Goal: Task Accomplishment & Management: Complete application form

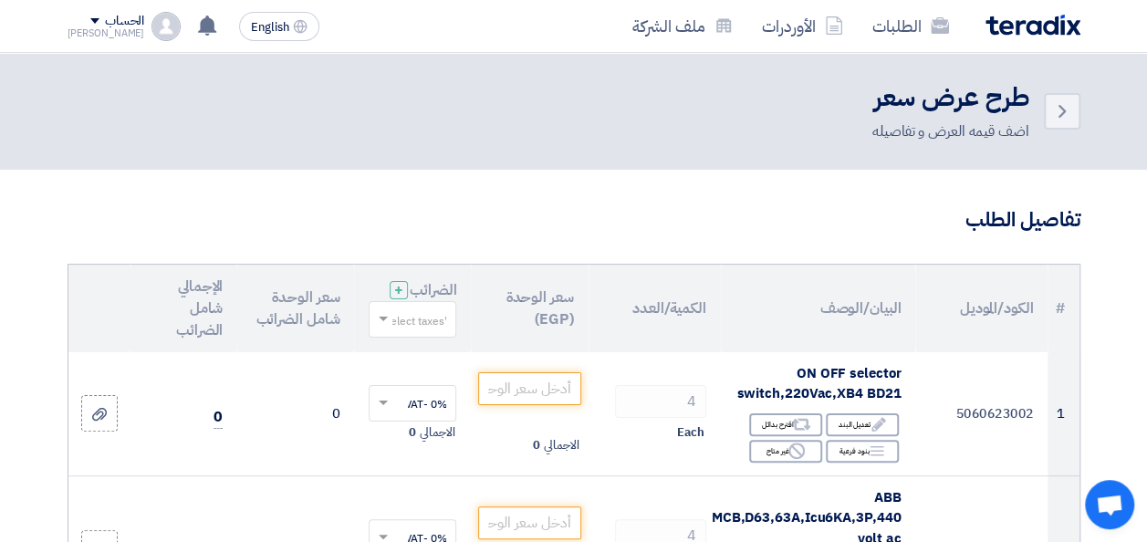
click at [536, 405] on input "number" at bounding box center [529, 388] width 102 height 33
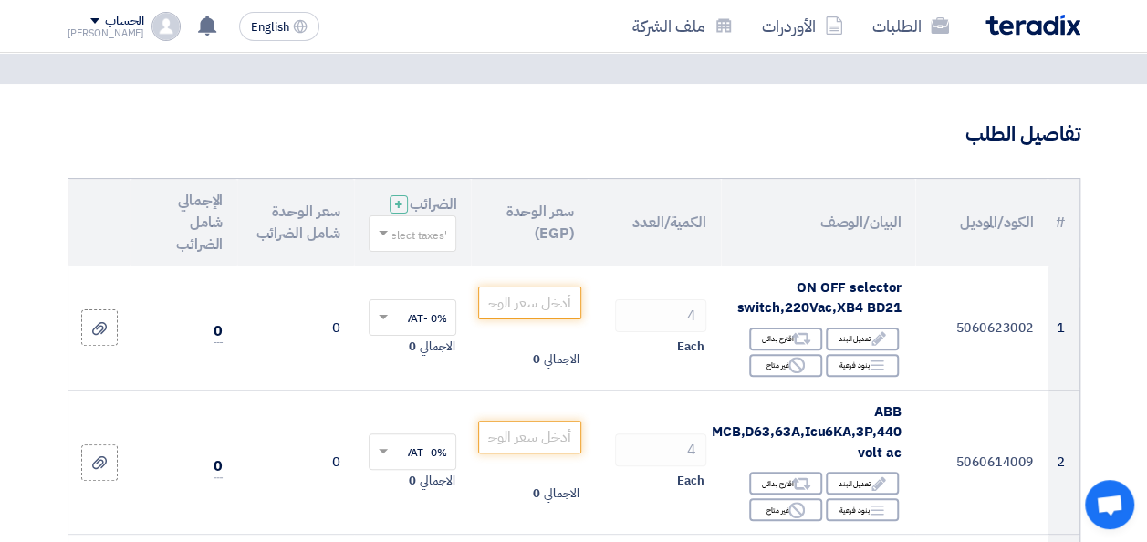
scroll to position [91, 0]
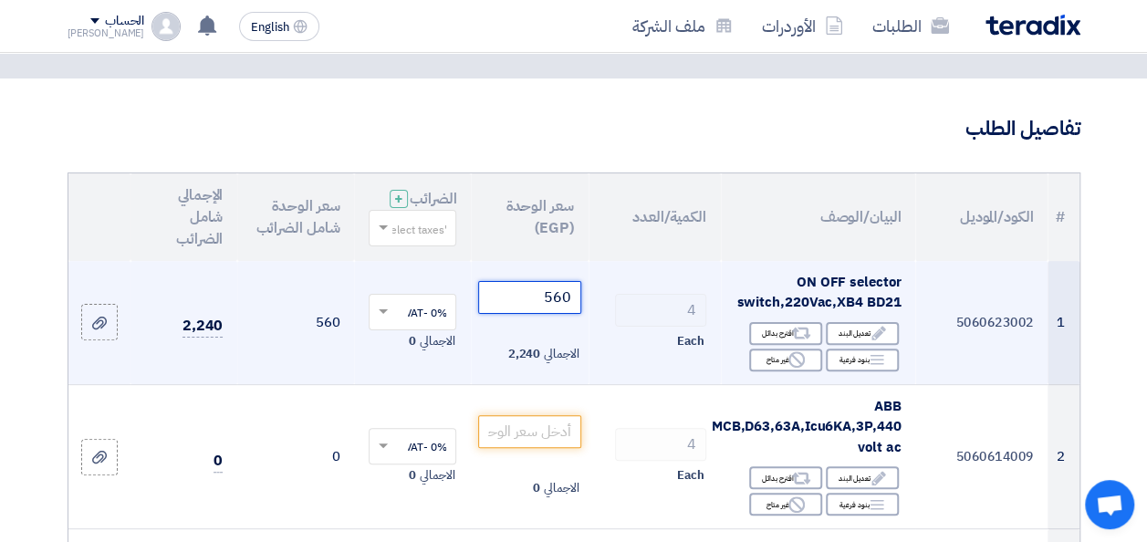
type input "560"
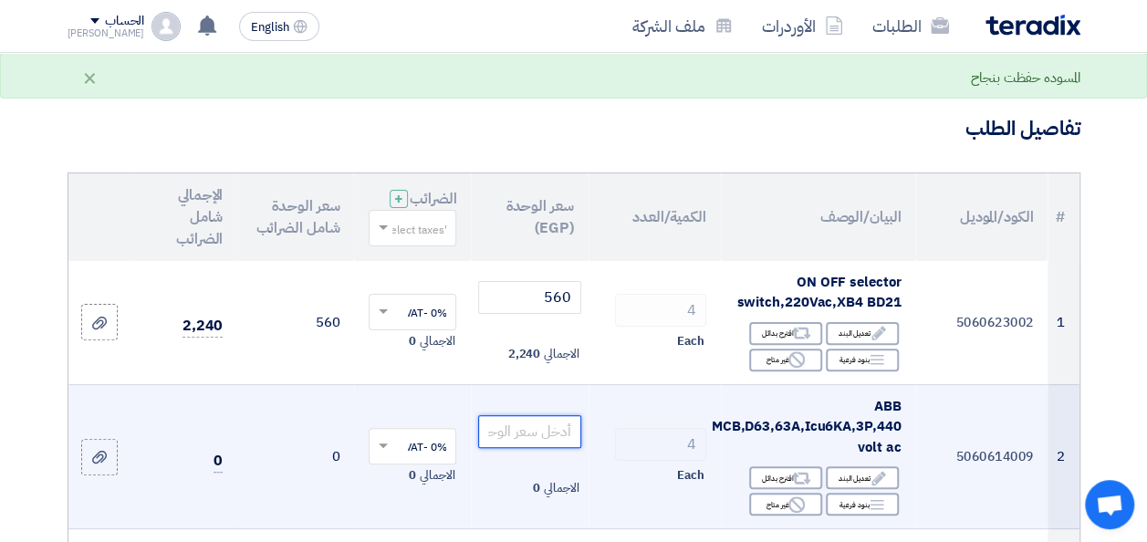
click at [547, 443] on input "number" at bounding box center [529, 431] width 102 height 33
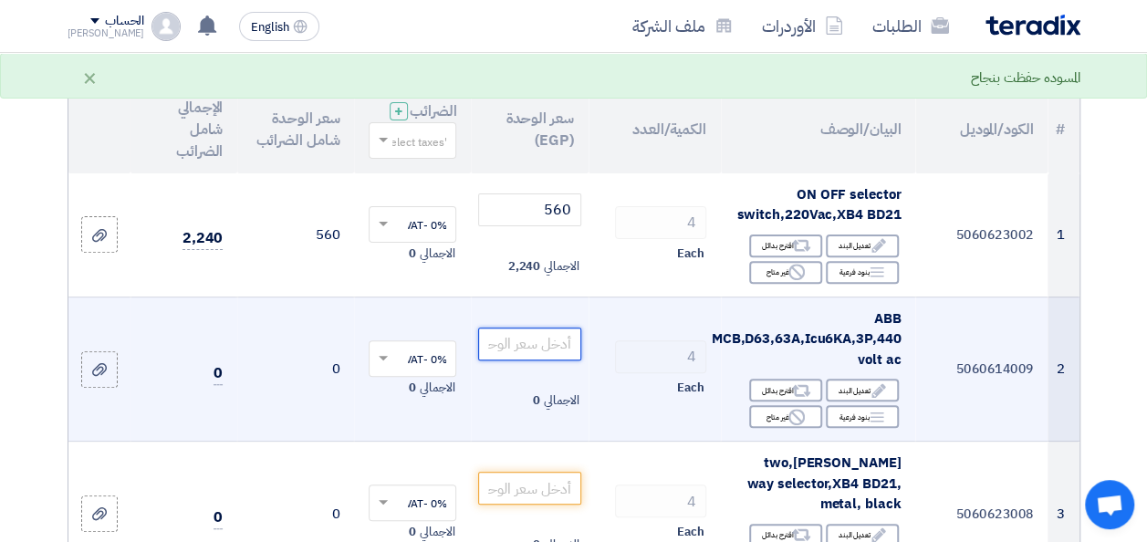
scroll to position [182, 0]
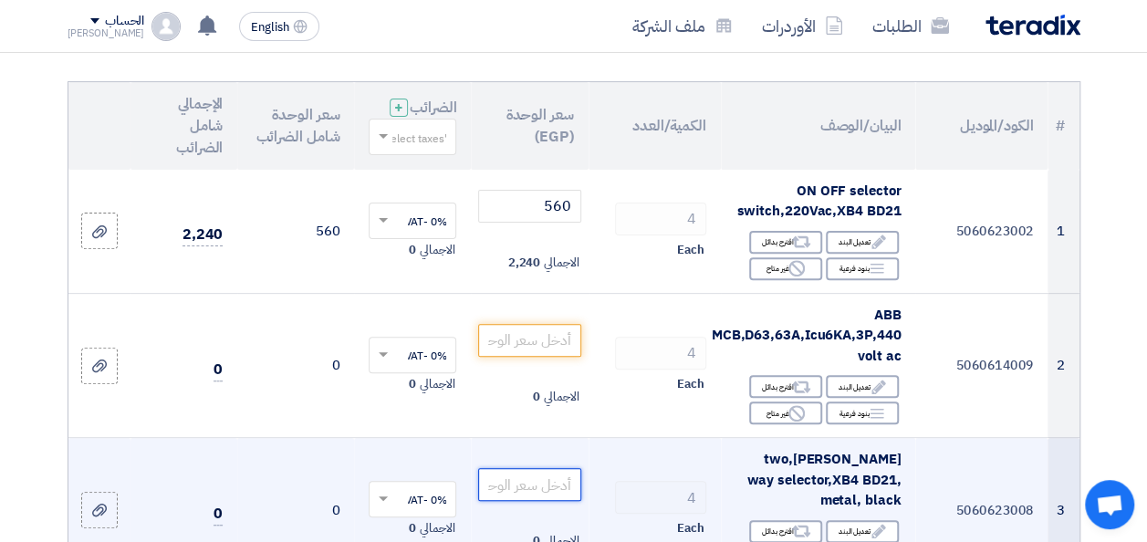
click at [560, 496] on input "number" at bounding box center [529, 484] width 102 height 33
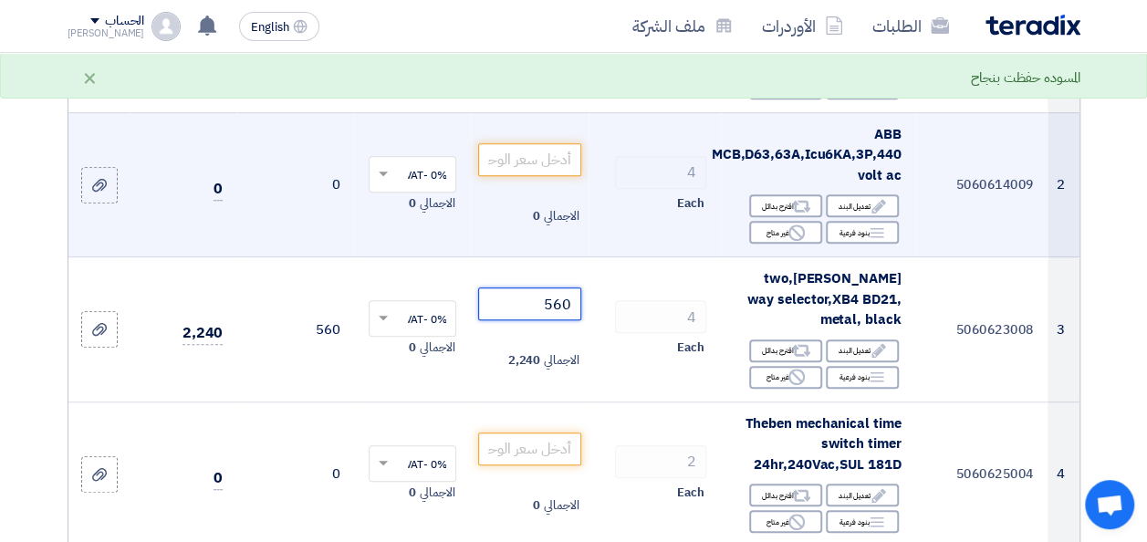
scroll to position [365, 0]
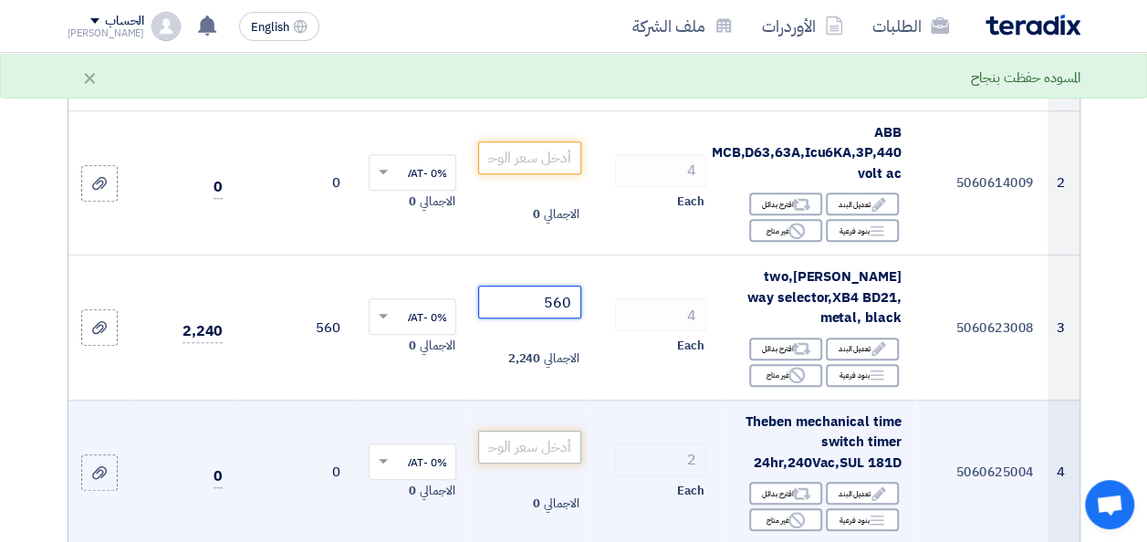
type input "560"
click at [548, 460] on input "number" at bounding box center [529, 447] width 102 height 33
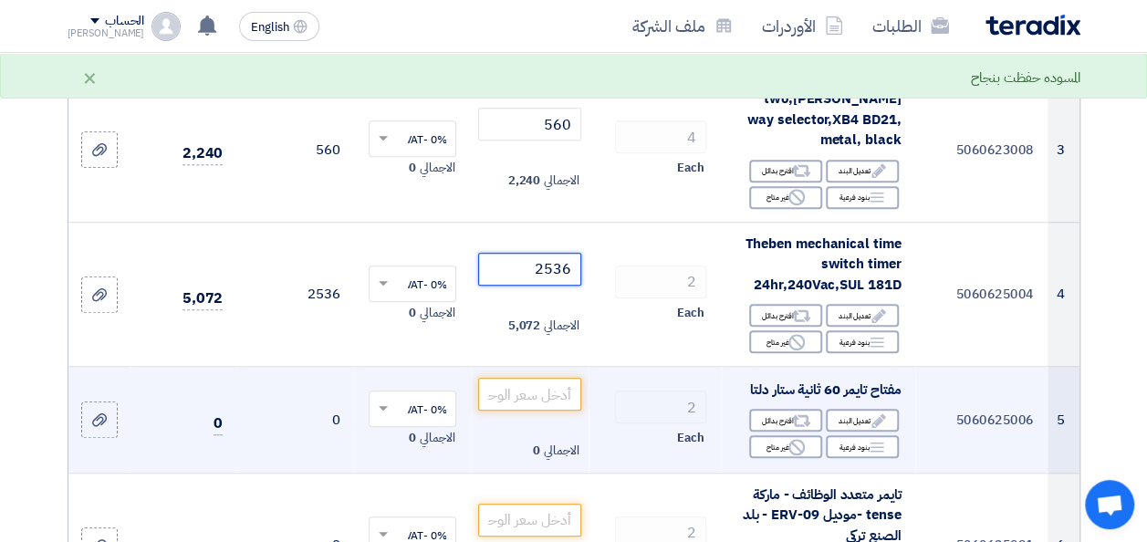
scroll to position [547, 0]
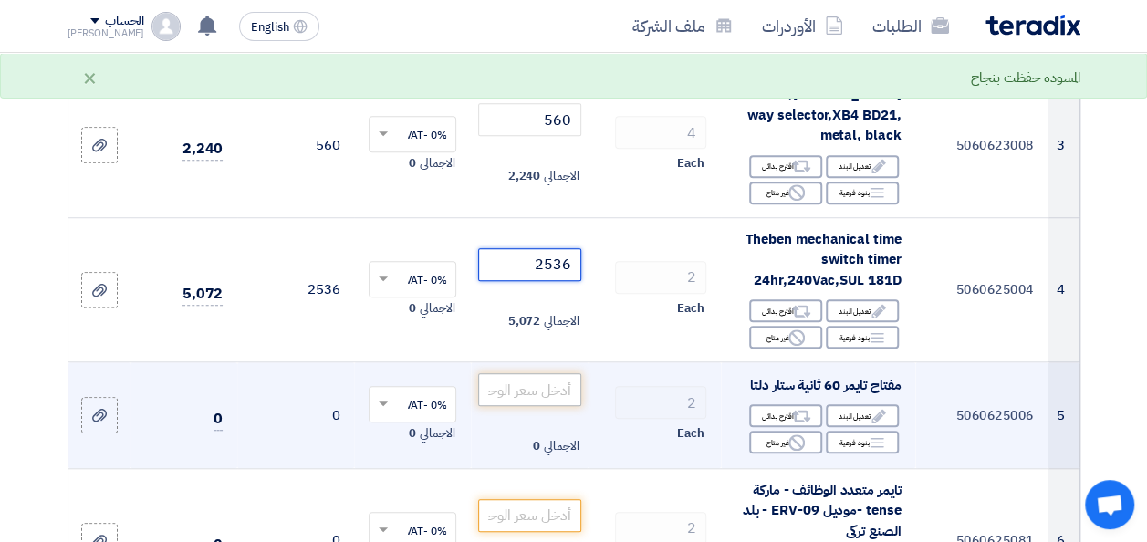
type input "2536"
click at [548, 406] on input "number" at bounding box center [529, 389] width 102 height 33
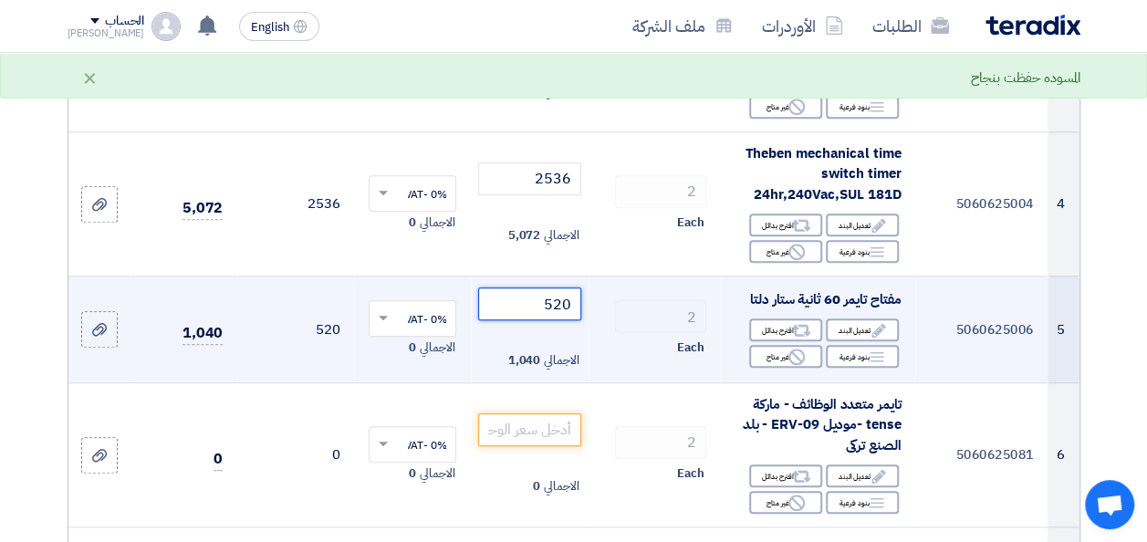
scroll to position [639, 0]
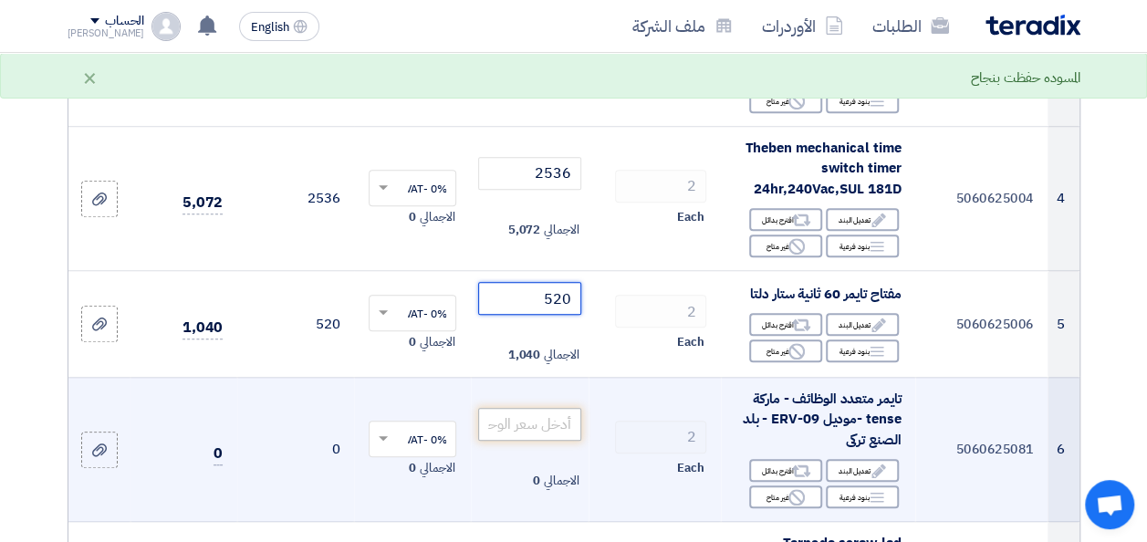
type input "520"
click at [516, 440] on input "number" at bounding box center [529, 424] width 102 height 33
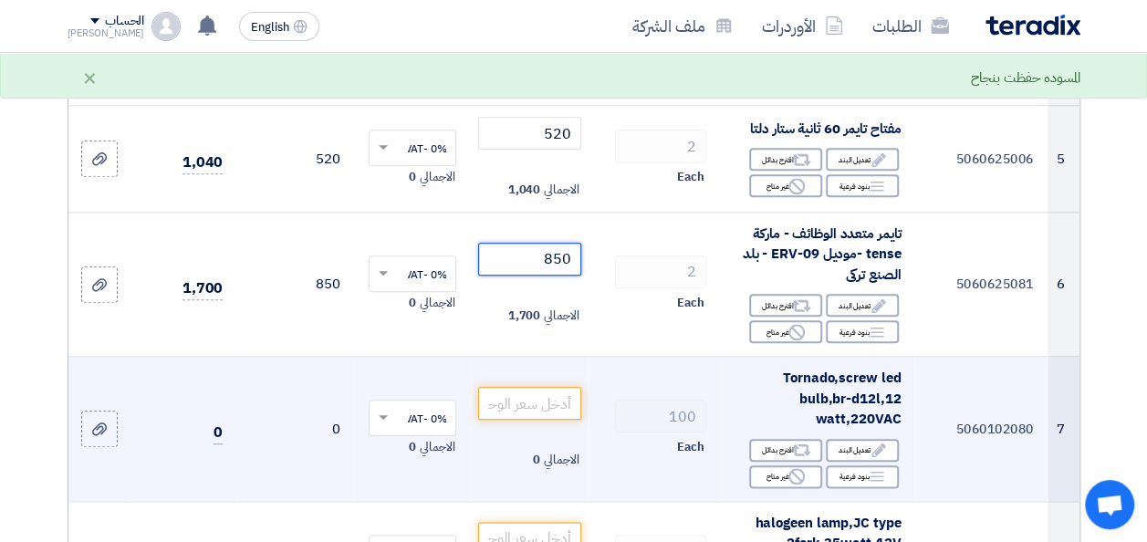
scroll to position [821, 0]
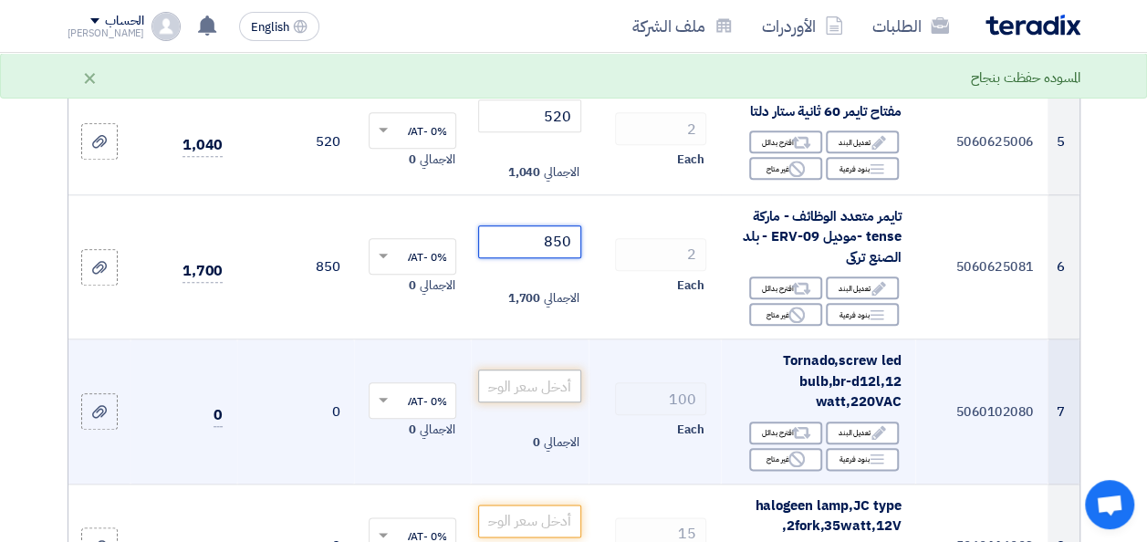
type input "850"
click at [538, 402] on input "number" at bounding box center [529, 386] width 102 height 33
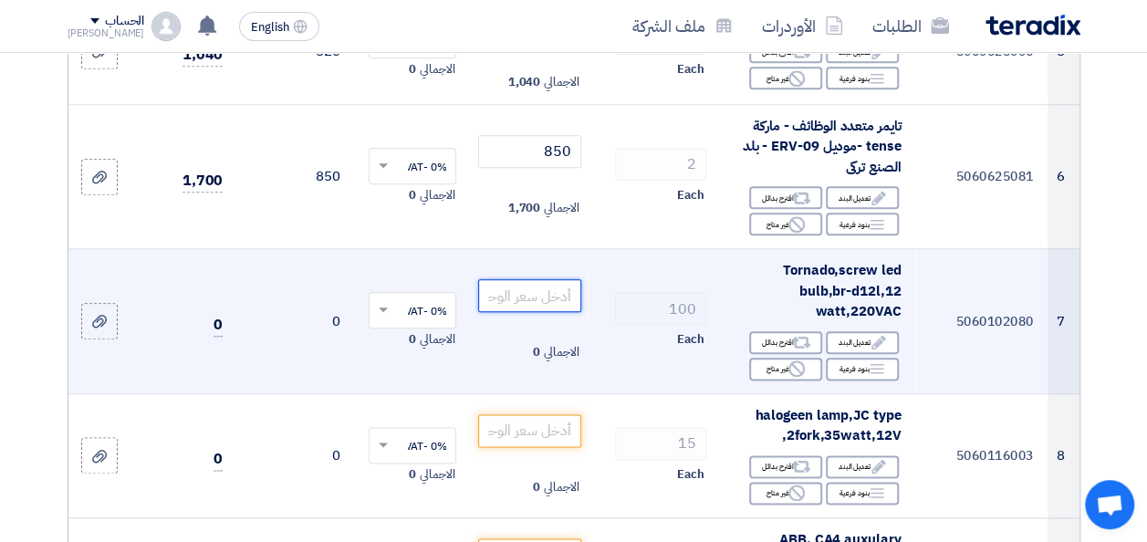
scroll to position [912, 0]
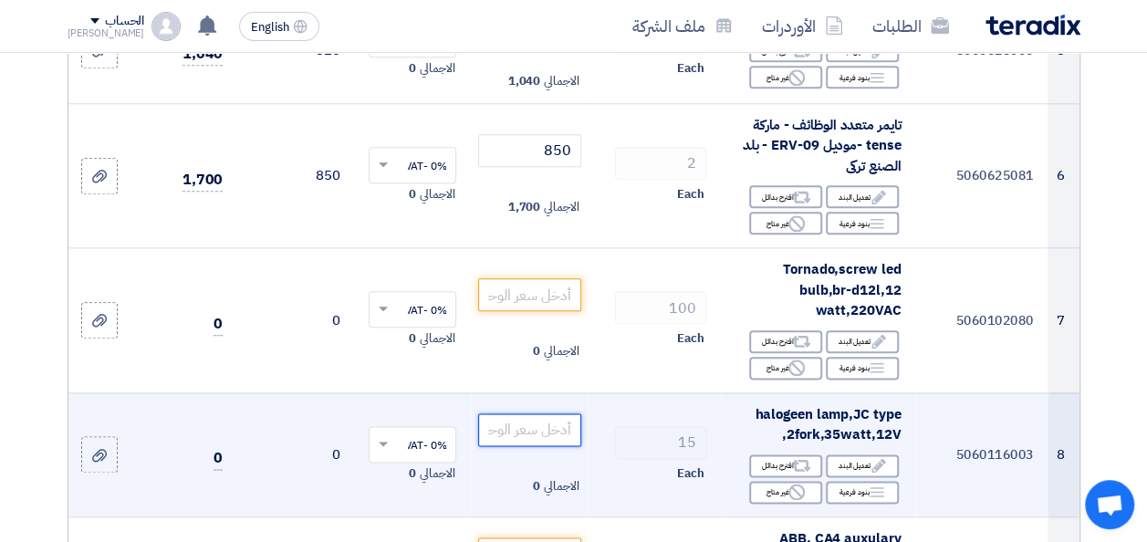
click at [537, 446] on input "number" at bounding box center [529, 429] width 102 height 33
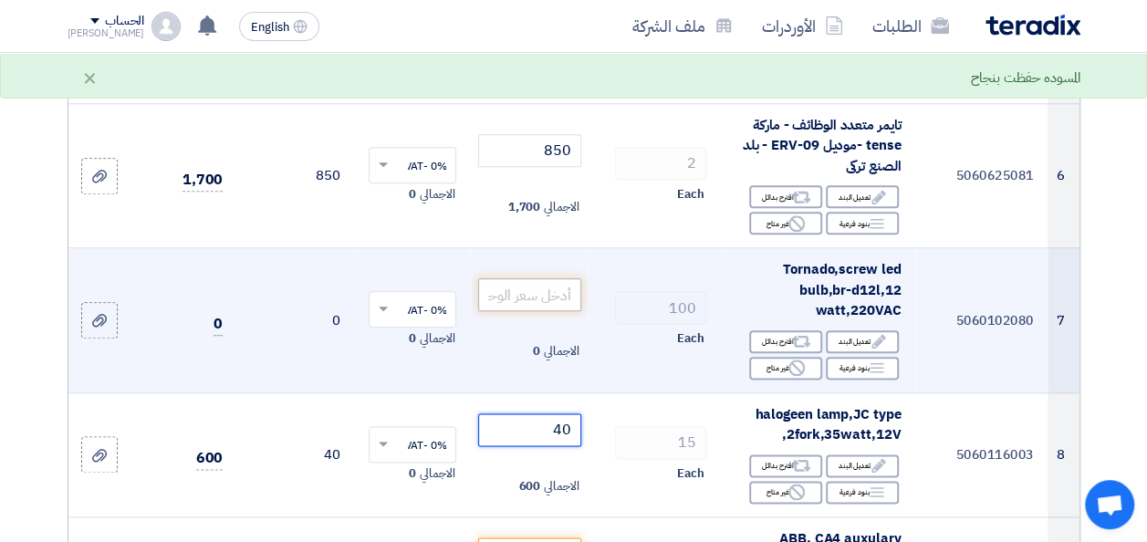
type input "40"
click at [550, 305] on input "number" at bounding box center [529, 294] width 102 height 33
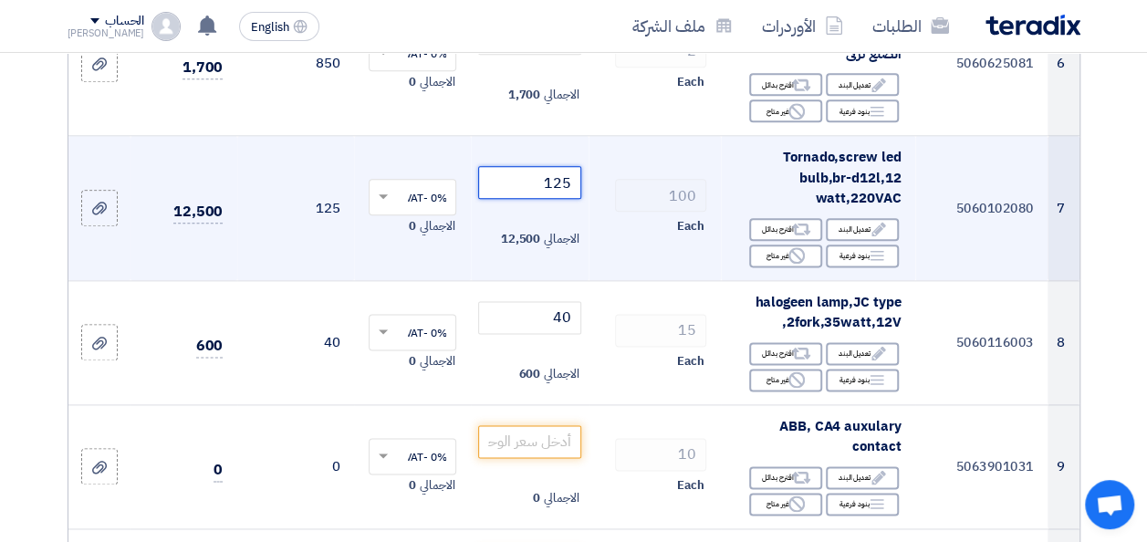
scroll to position [1186, 0]
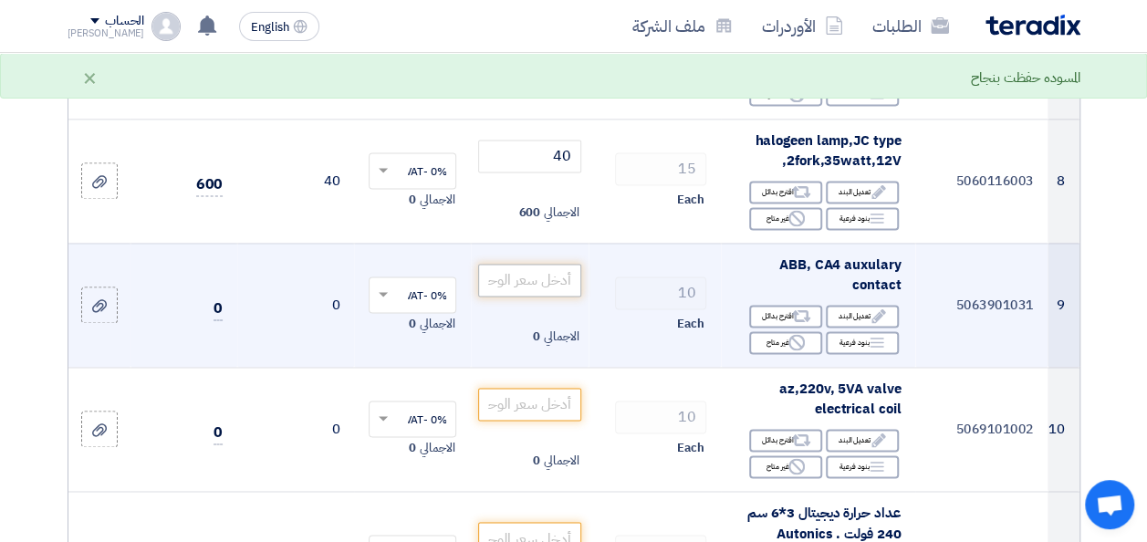
type input "125"
click at [553, 289] on input "number" at bounding box center [529, 280] width 102 height 33
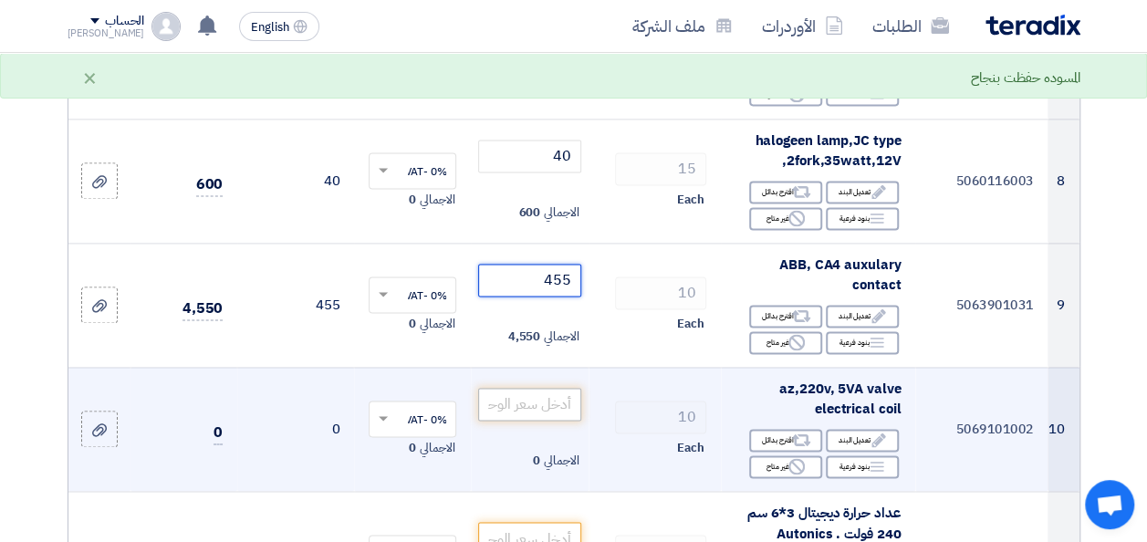
type input "455"
click at [545, 421] on input "number" at bounding box center [529, 404] width 102 height 33
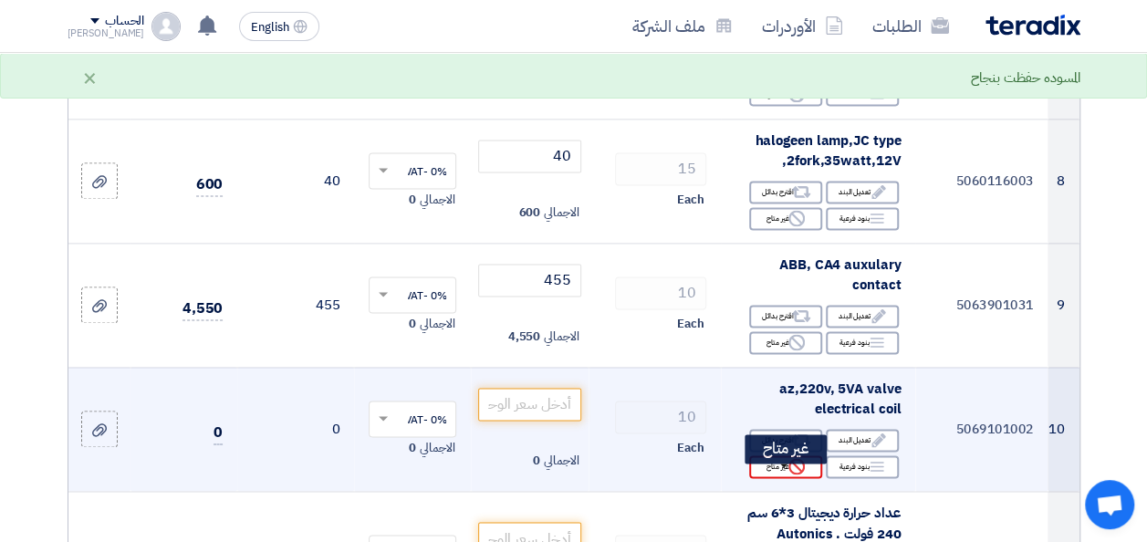
click at [797, 474] on icon "Reject" at bounding box center [796, 466] width 16 height 16
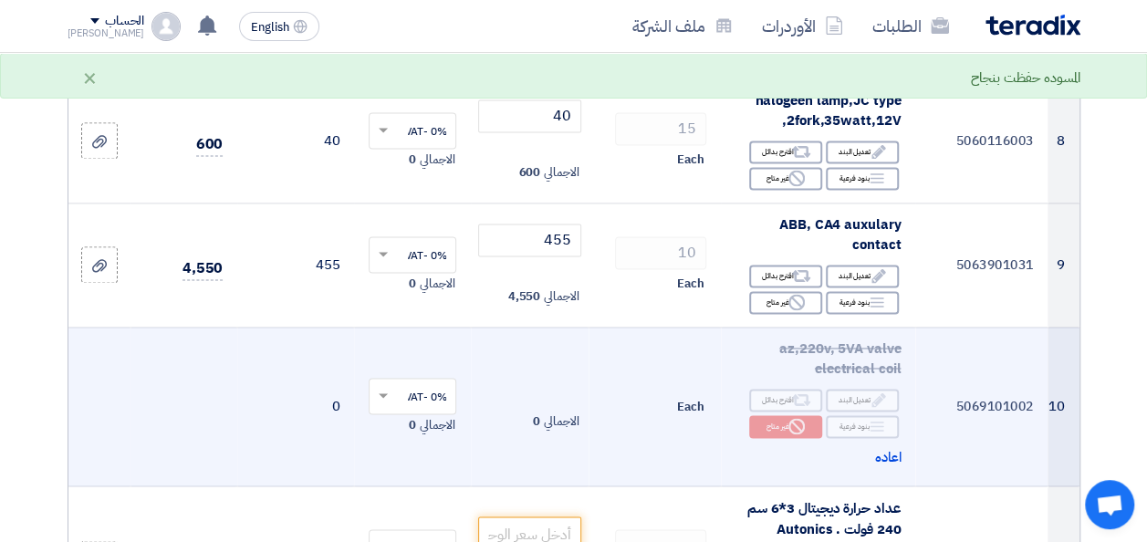
scroll to position [1369, 0]
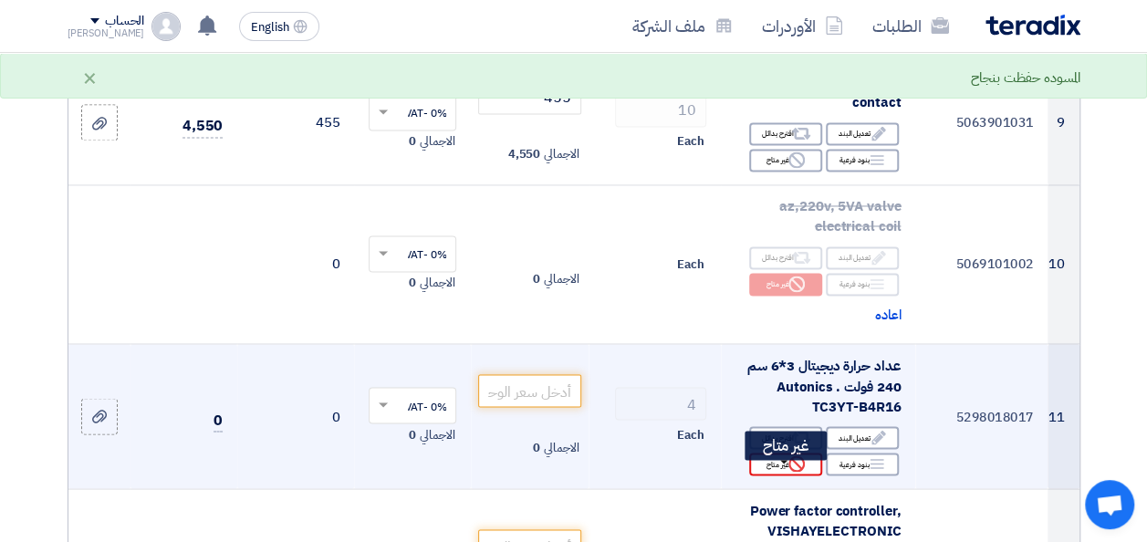
click at [767, 467] on div "Reject غير متاح" at bounding box center [785, 464] width 73 height 23
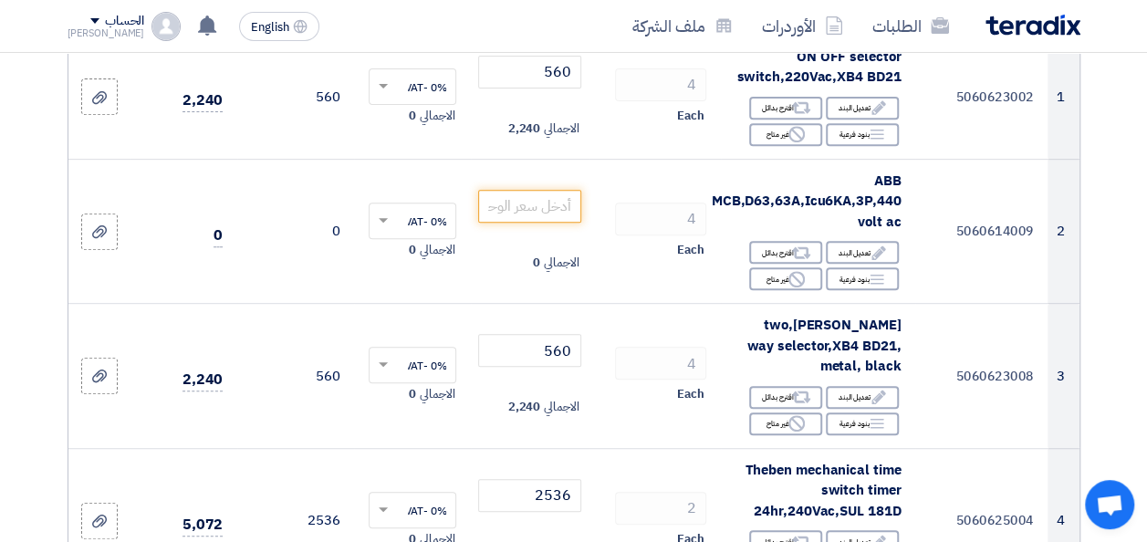
scroll to position [274, 0]
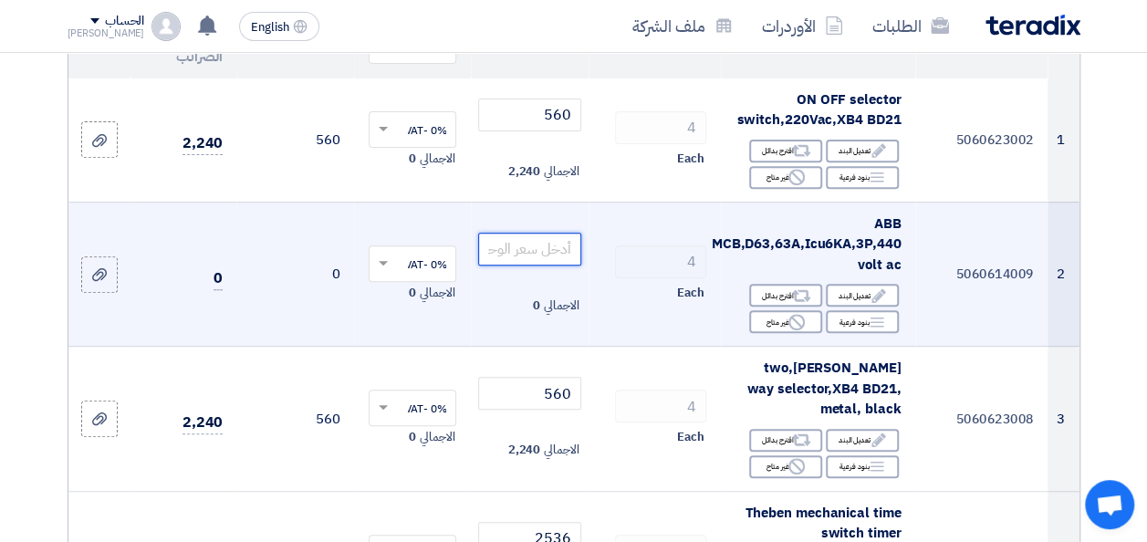
click at [519, 265] on input "number" at bounding box center [529, 249] width 102 height 33
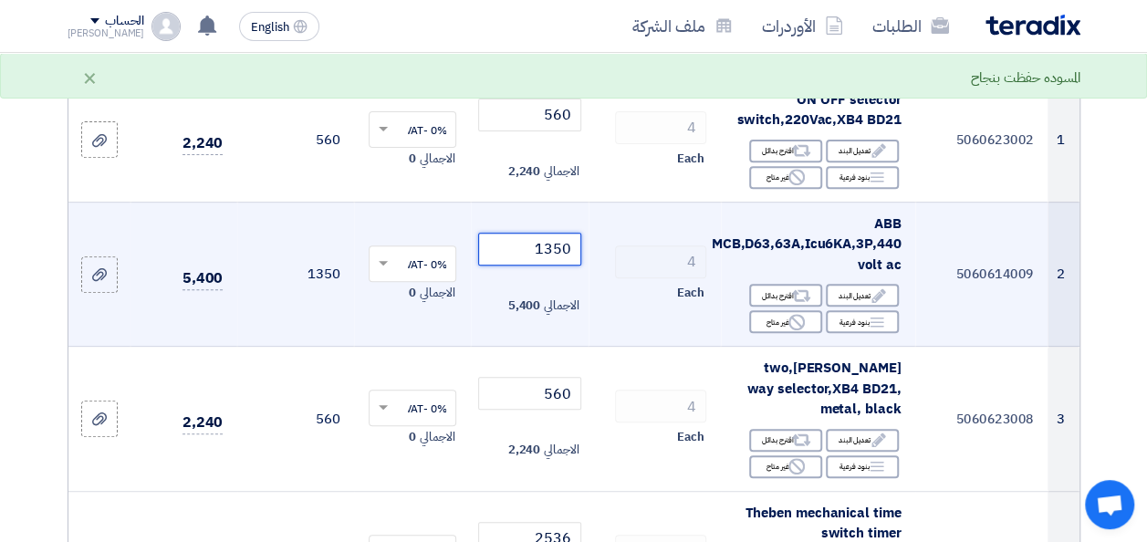
type input "1350"
click at [619, 304] on div "Each" at bounding box center [654, 293] width 103 height 22
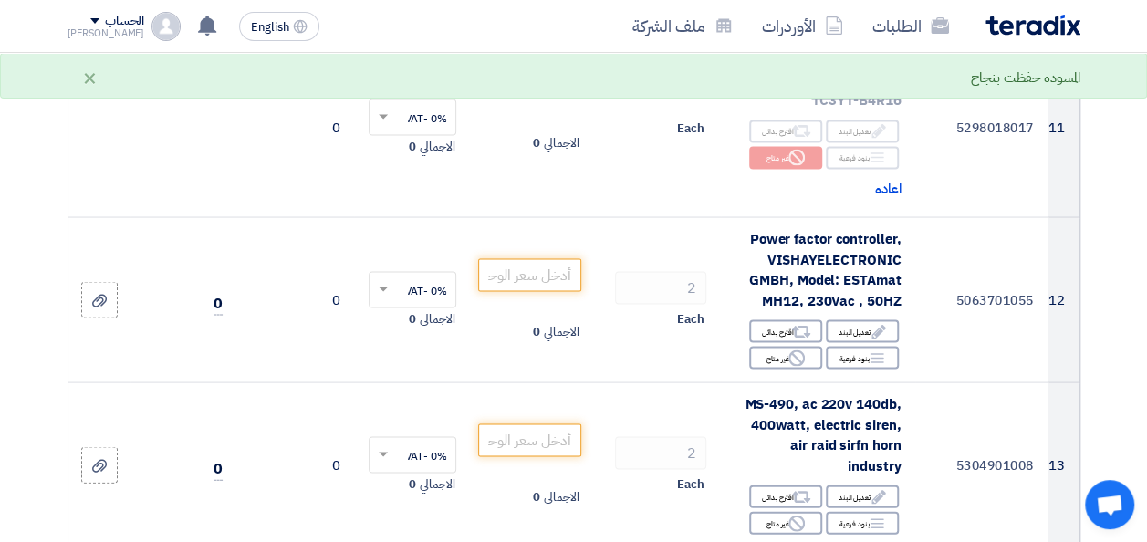
scroll to position [1733, 0]
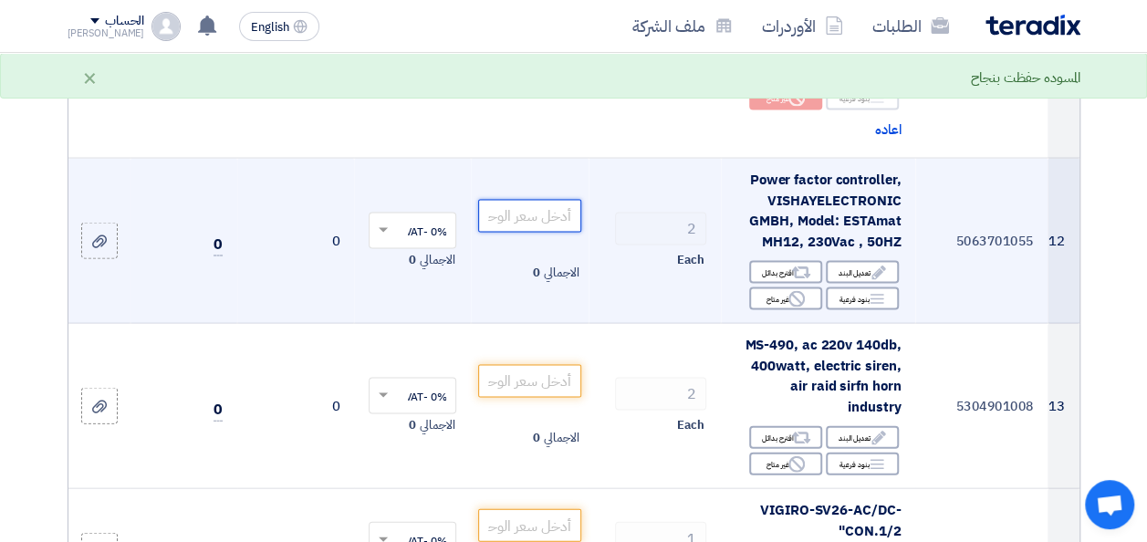
click at [519, 232] on input "number" at bounding box center [529, 216] width 102 height 33
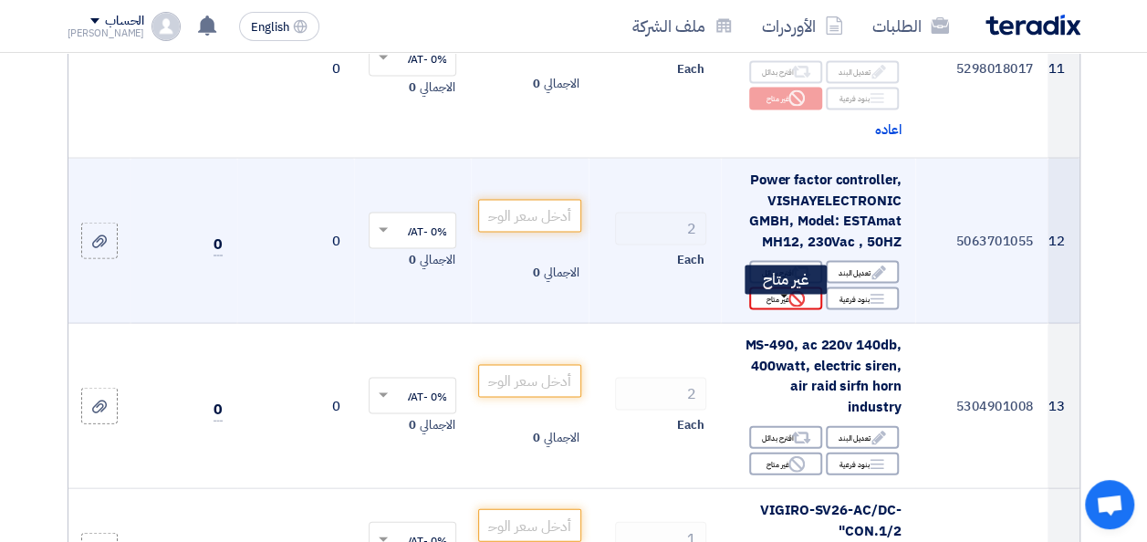
click at [776, 309] on div "Reject غير متاح" at bounding box center [785, 298] width 73 height 23
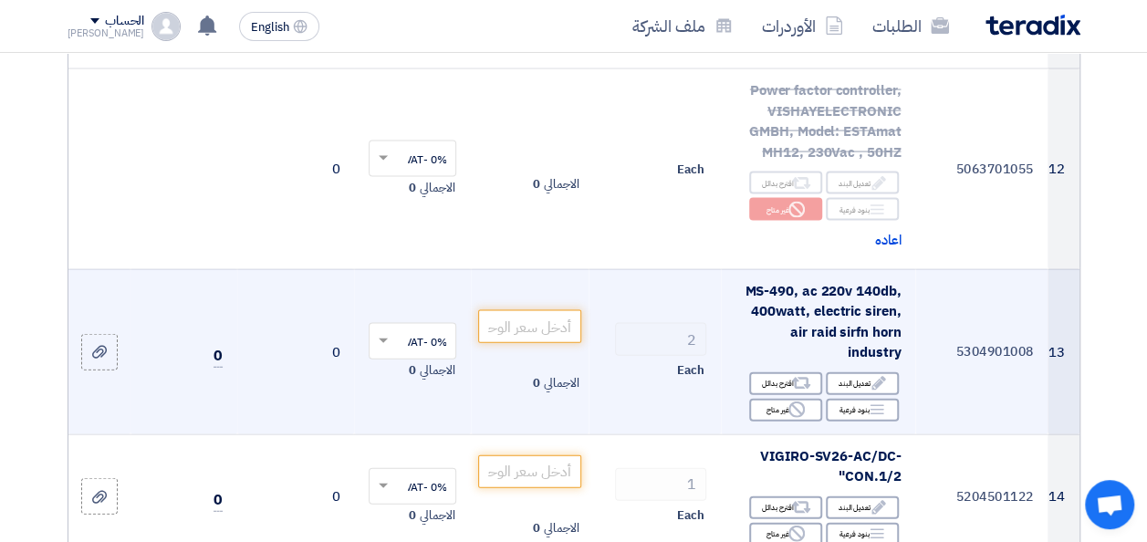
scroll to position [1825, 0]
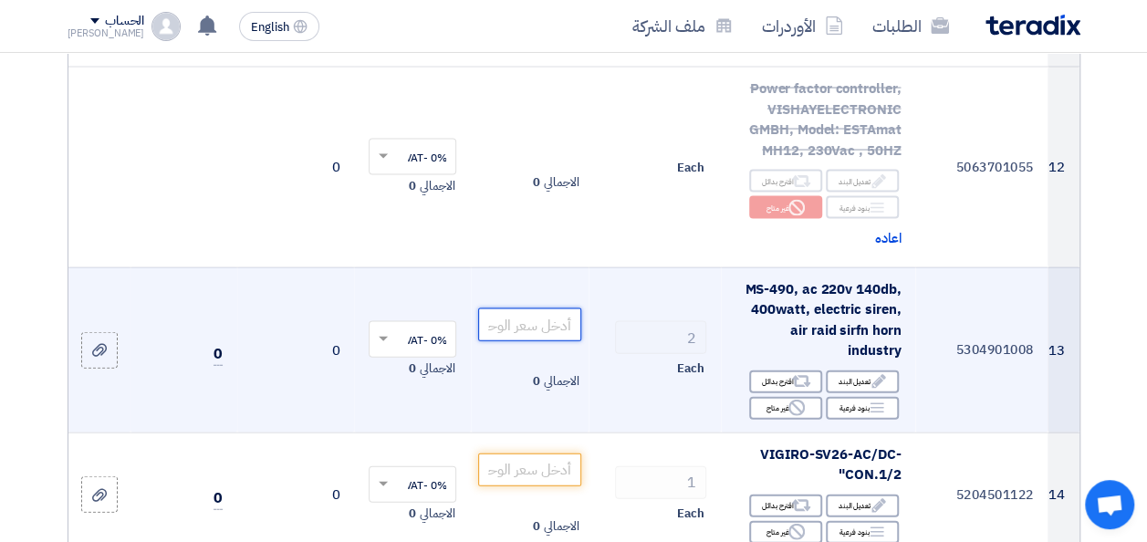
click at [566, 323] on input "number" at bounding box center [529, 324] width 102 height 33
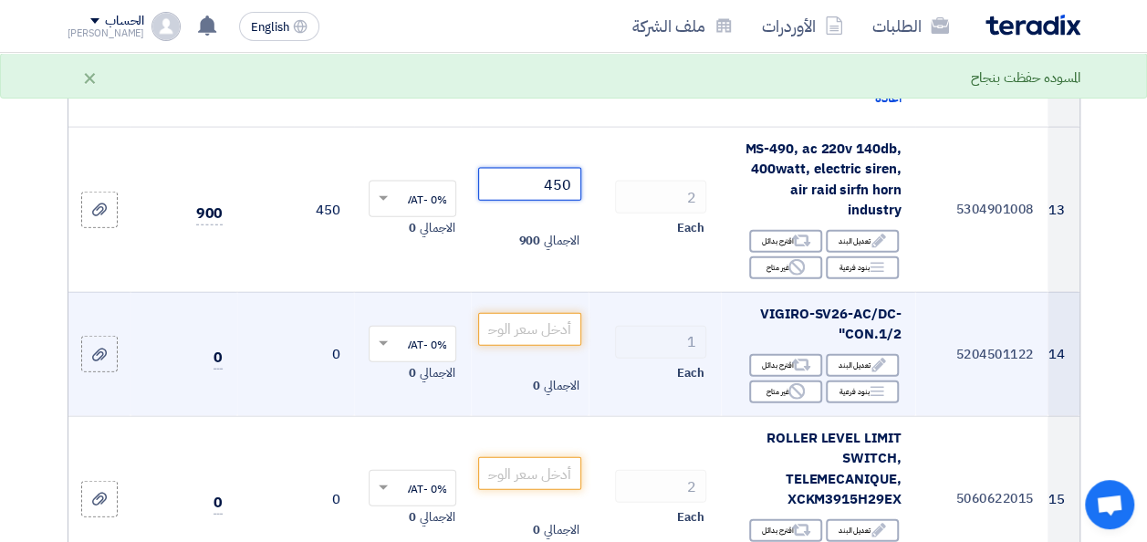
scroll to position [2007, 0]
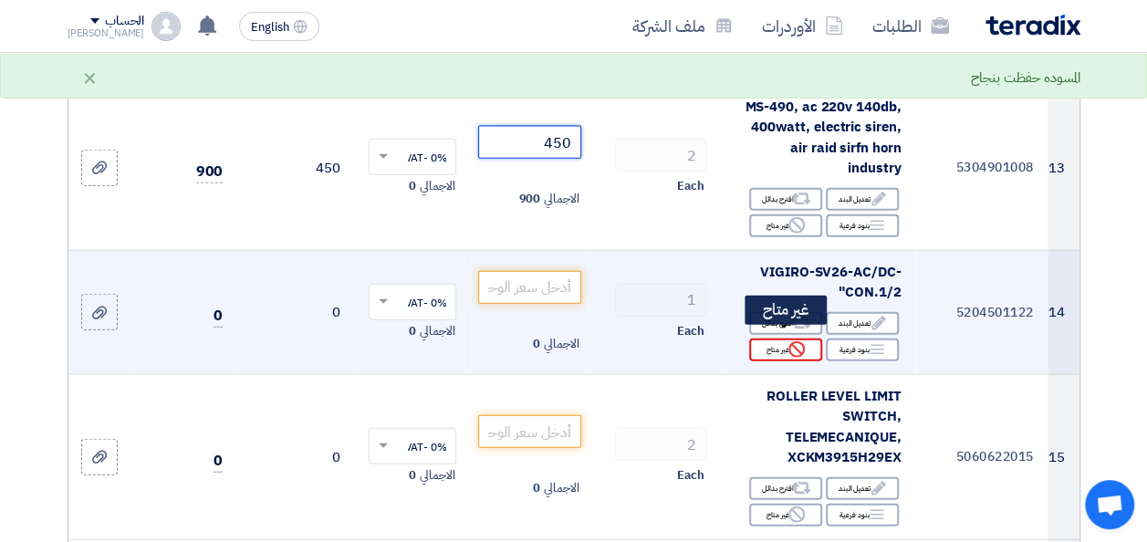
type input "450"
click at [787, 338] on div "Reject غير متاح" at bounding box center [785, 349] width 73 height 23
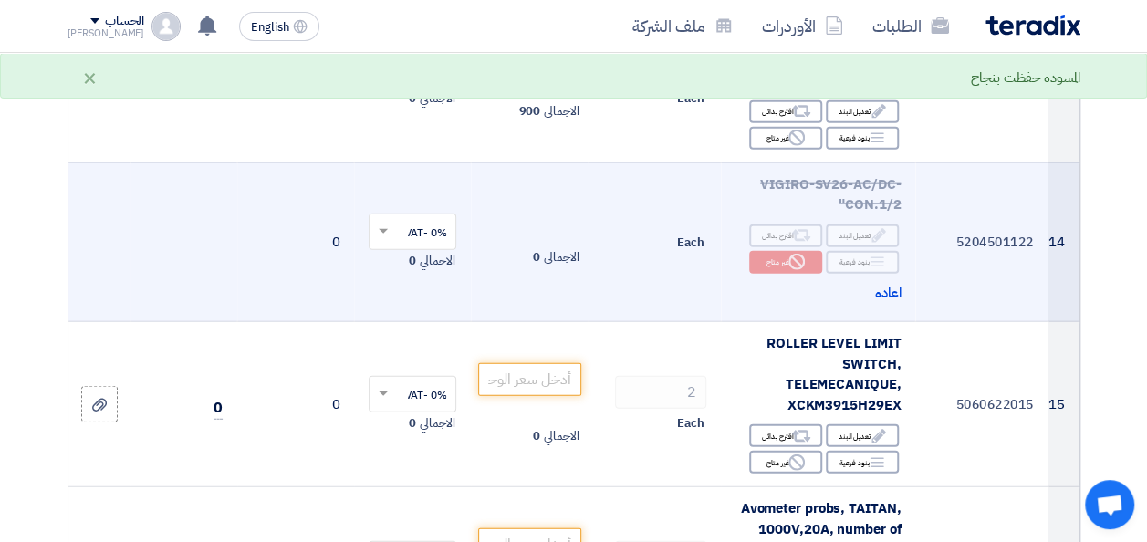
scroll to position [2098, 0]
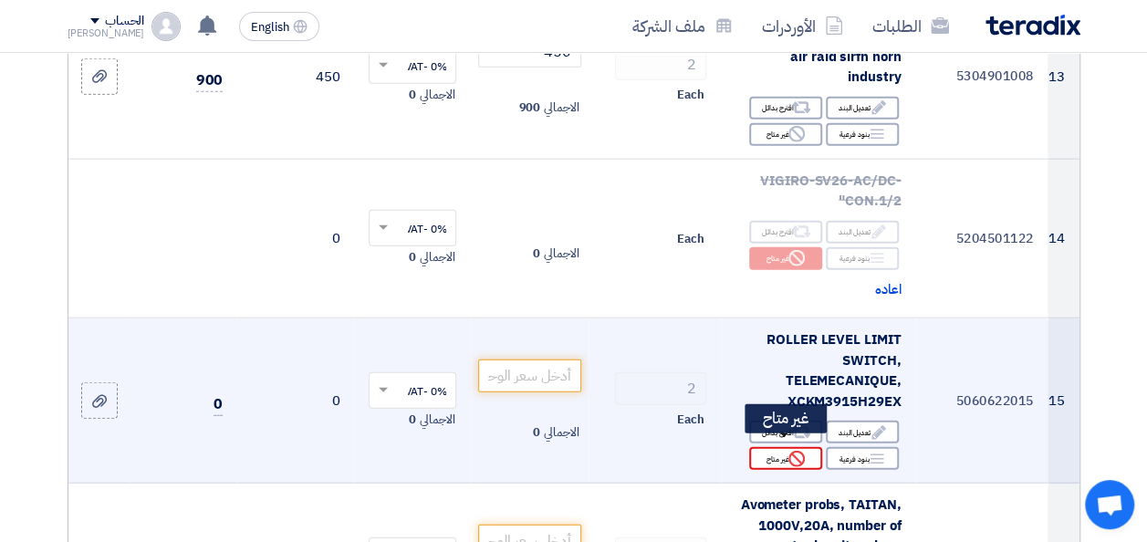
click at [758, 449] on div "Reject غير متاح" at bounding box center [785, 458] width 73 height 23
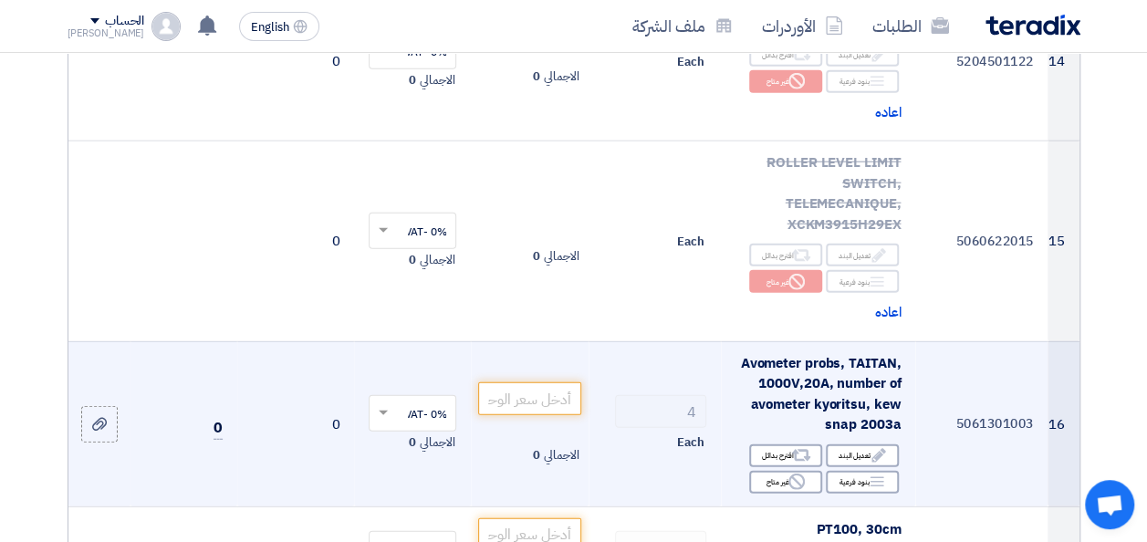
scroll to position [2281, 0]
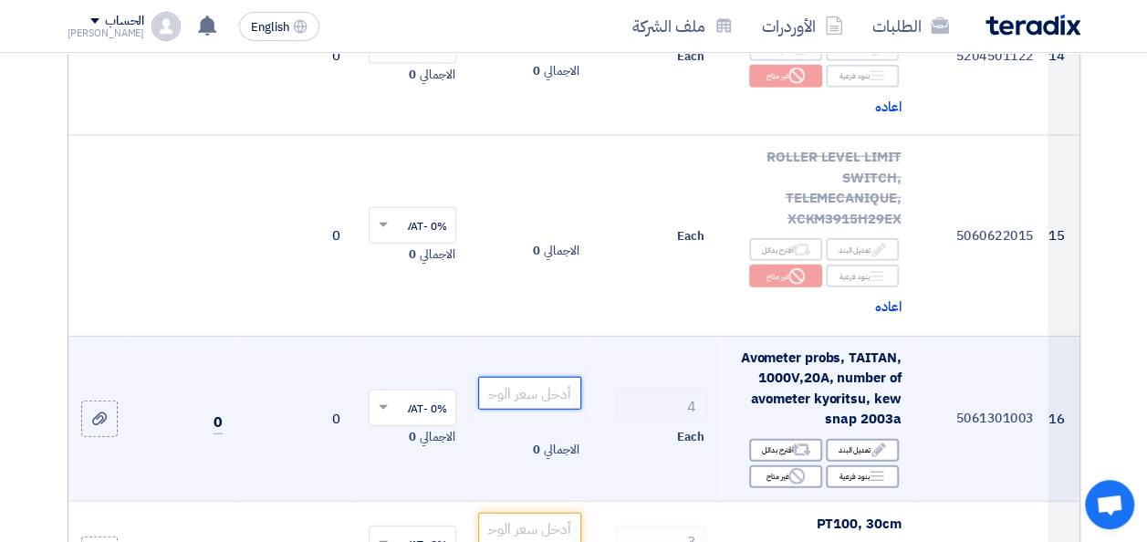
click at [542, 378] on input "number" at bounding box center [529, 393] width 102 height 33
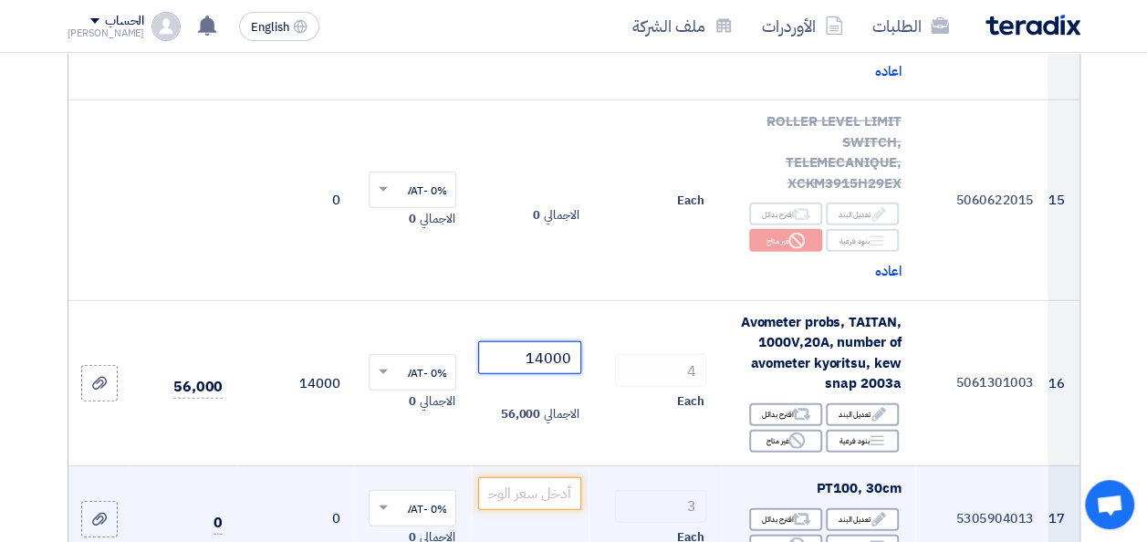
scroll to position [2372, 0]
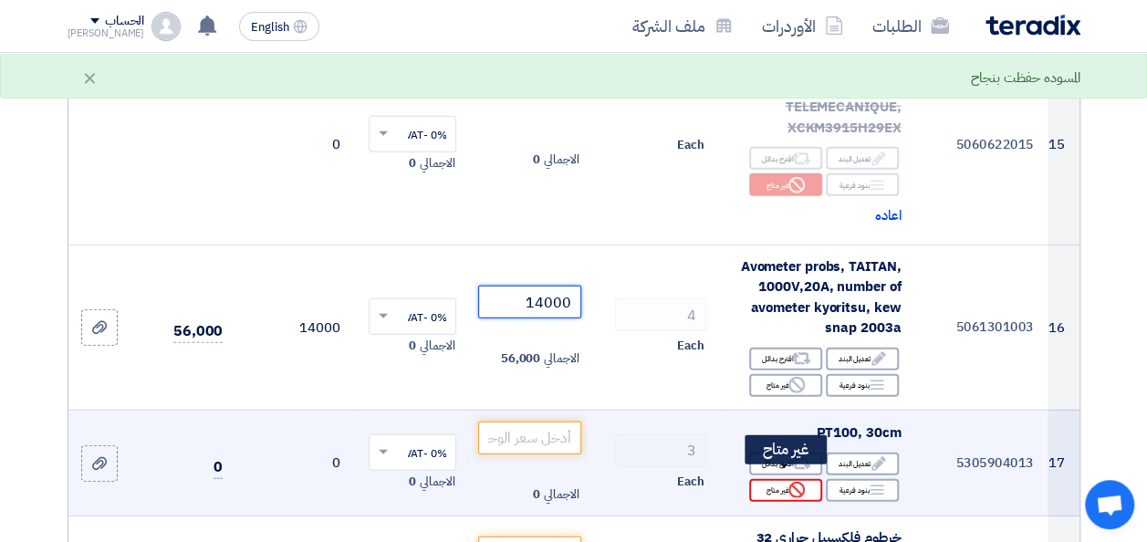
type input "14000"
click at [783, 482] on div "Reject غير متاح" at bounding box center [785, 490] width 73 height 23
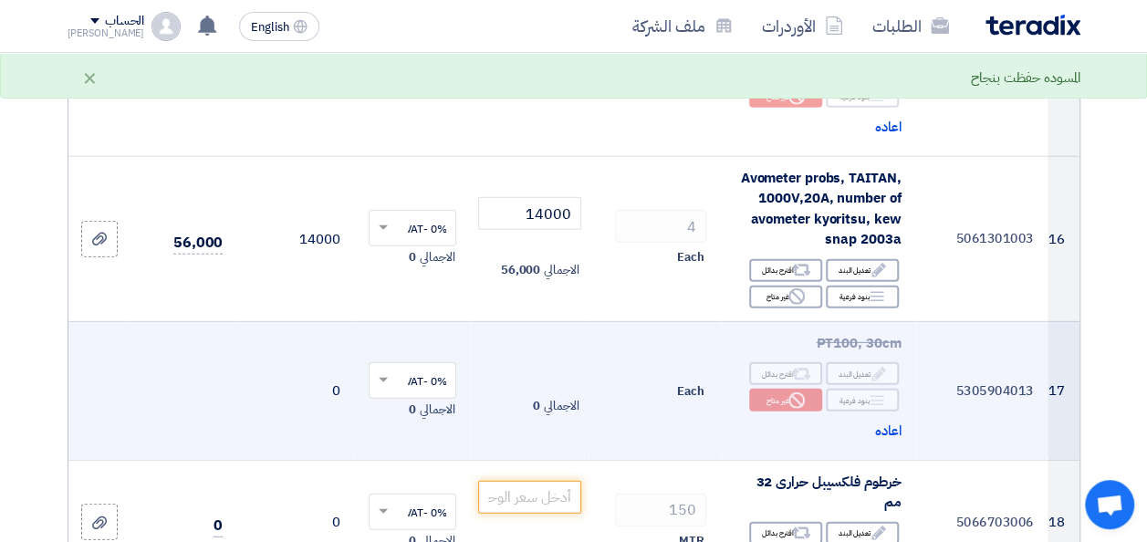
scroll to position [2463, 0]
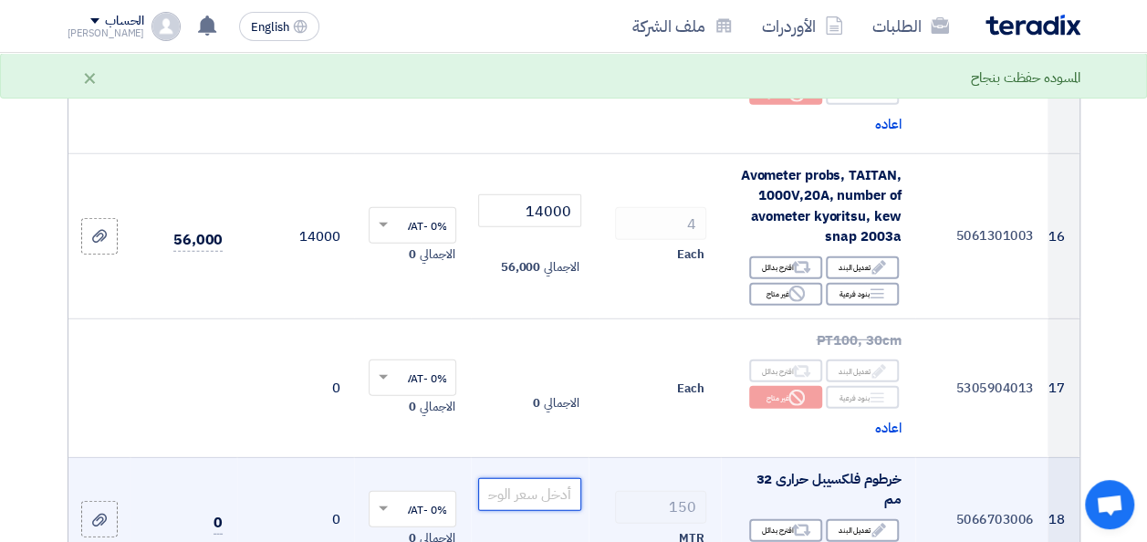
click at [530, 494] on input "number" at bounding box center [529, 494] width 102 height 33
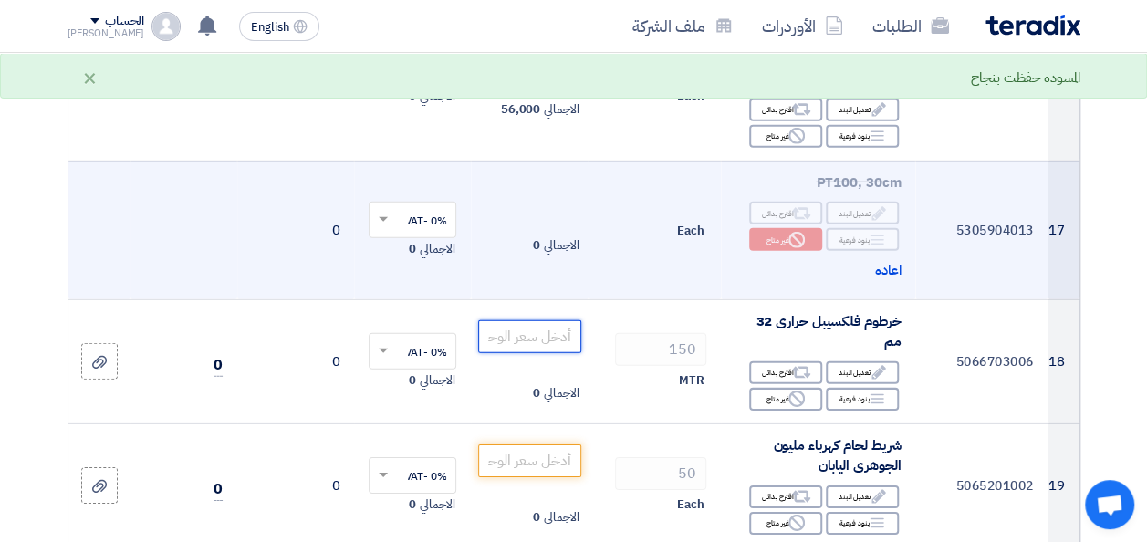
scroll to position [2646, 0]
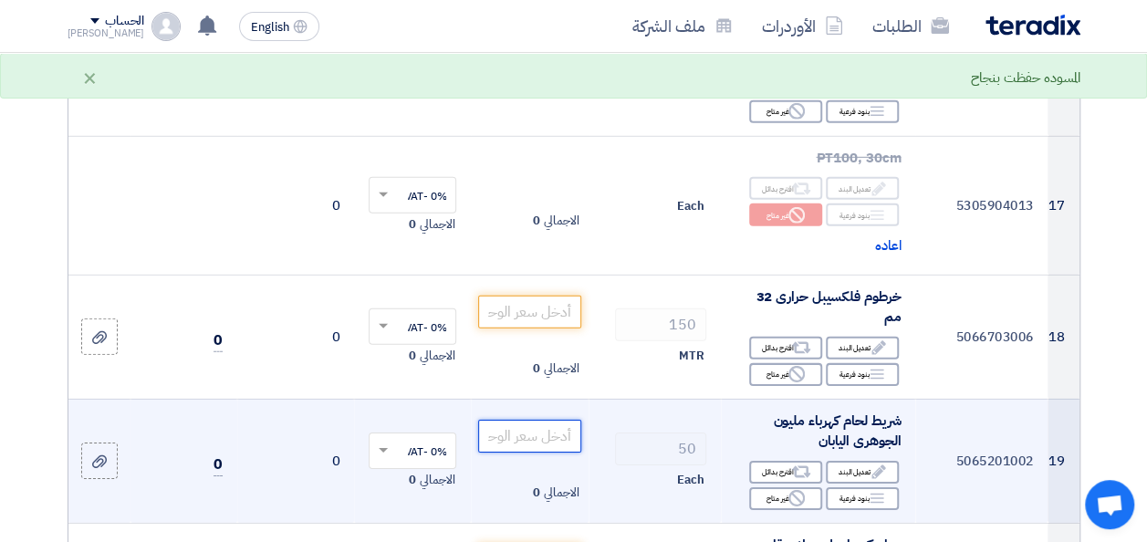
click at [551, 428] on input "number" at bounding box center [529, 436] width 102 height 33
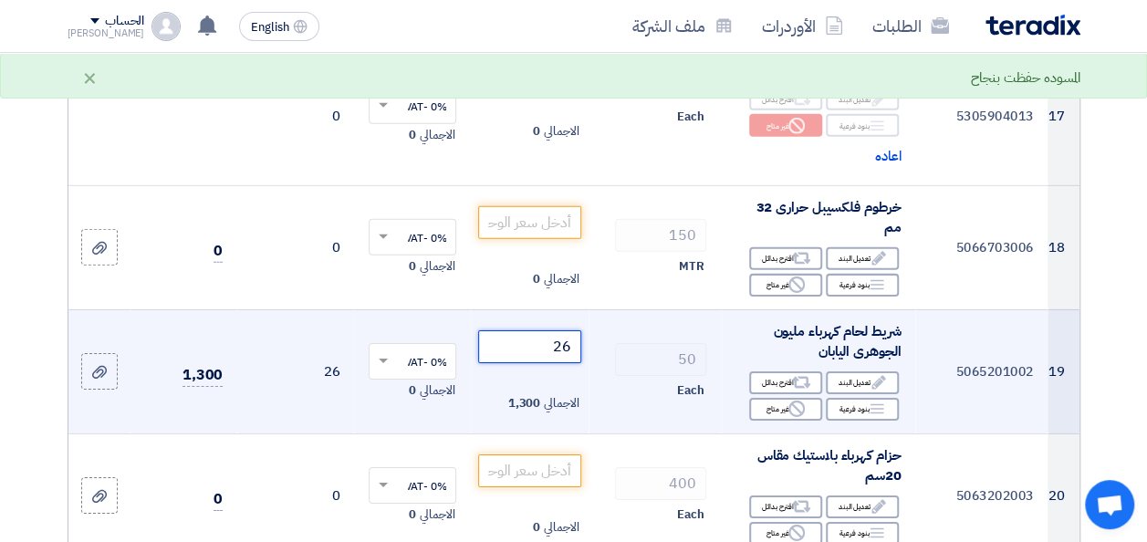
scroll to position [2737, 0]
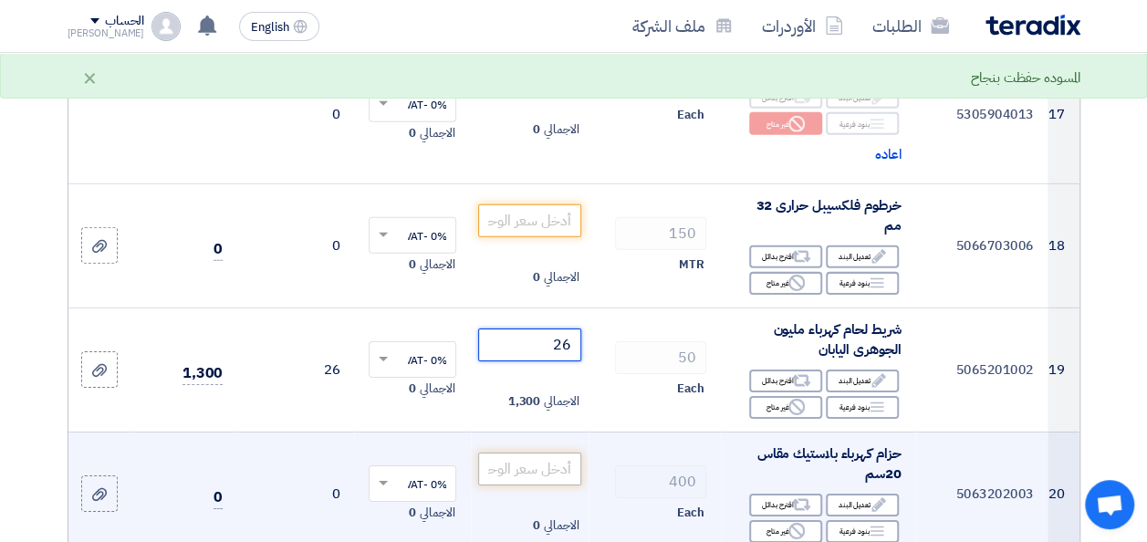
type input "26"
click at [550, 454] on input "number" at bounding box center [529, 469] width 102 height 33
type input "2"
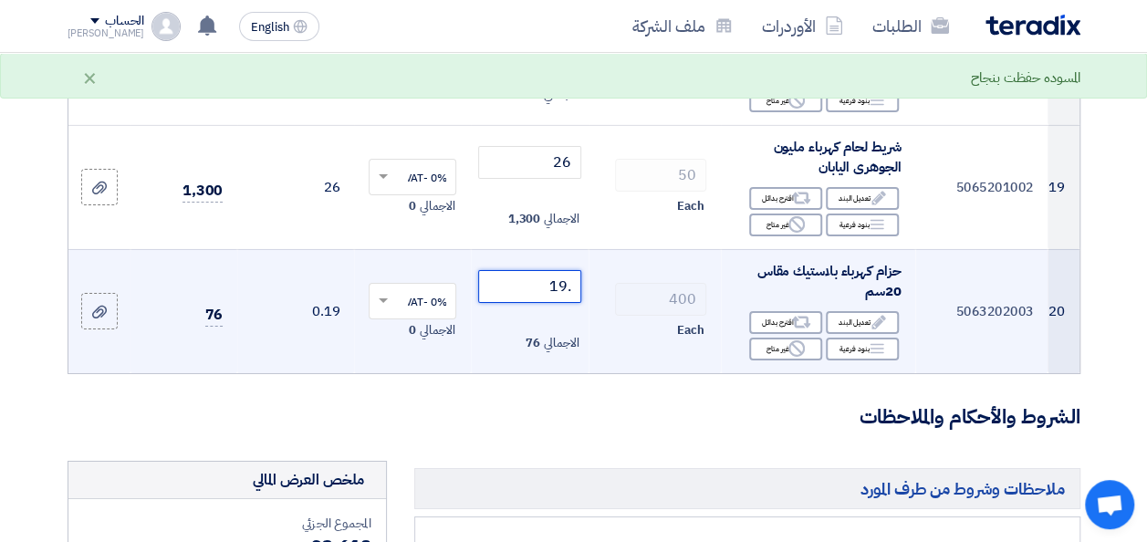
scroll to position [2646, 0]
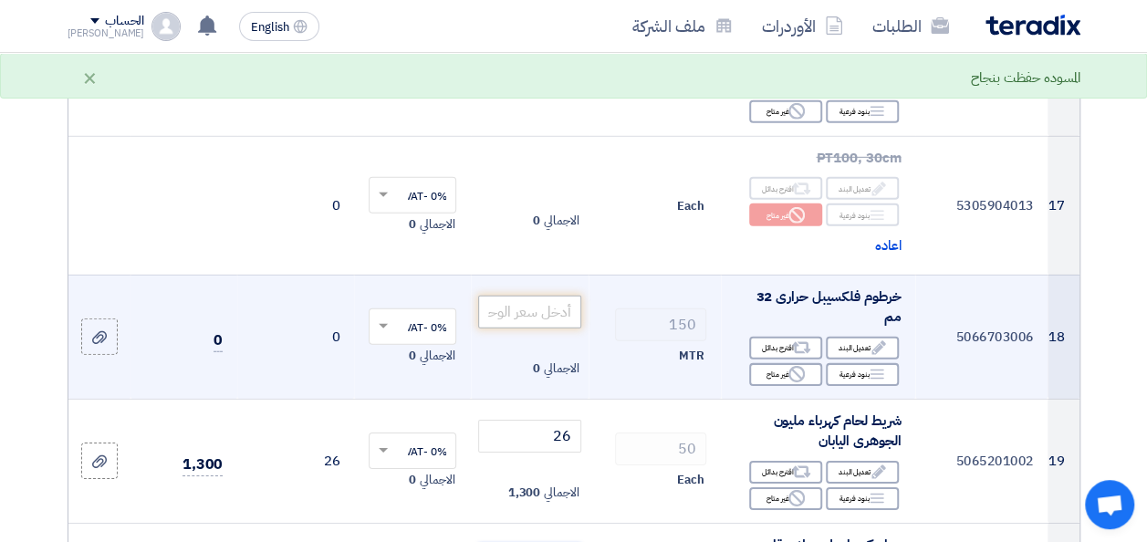
type input ".19"
click at [553, 298] on input "number" at bounding box center [529, 312] width 102 height 33
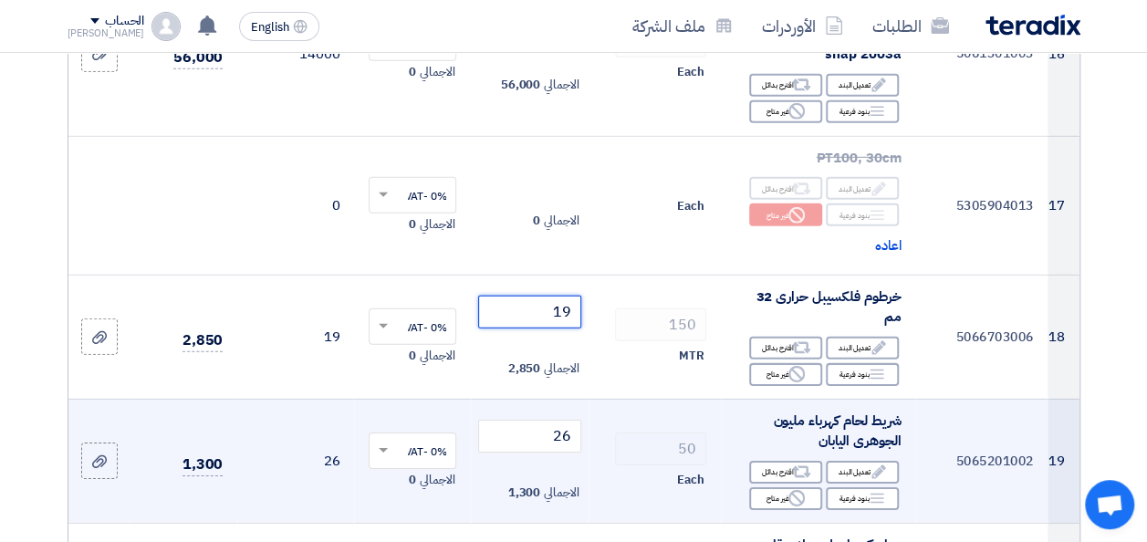
type input "19"
click at [622, 399] on td "50 Each" at bounding box center [654, 461] width 132 height 124
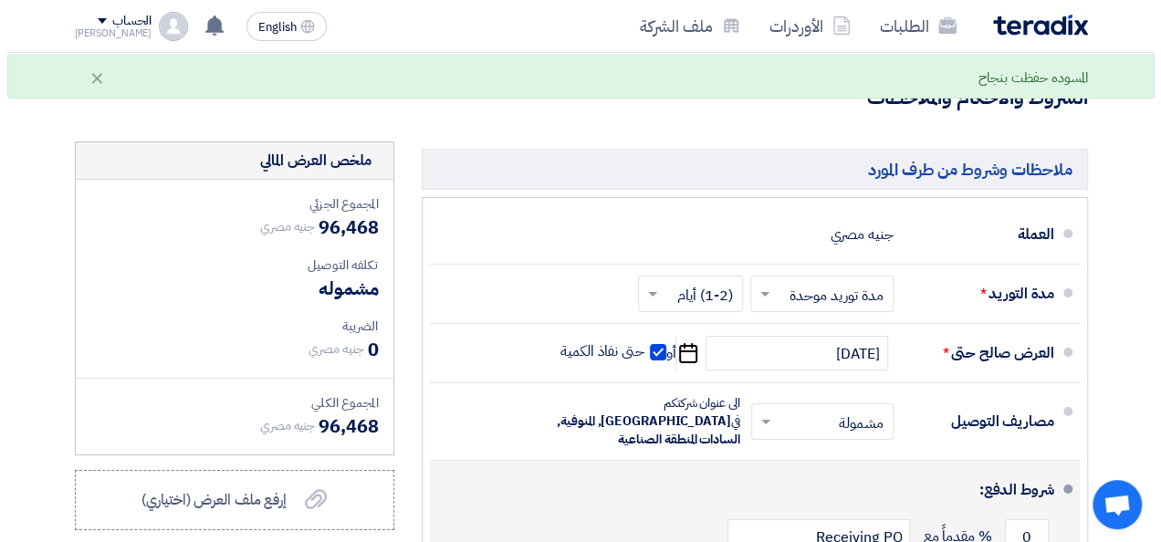
scroll to position [3376, 0]
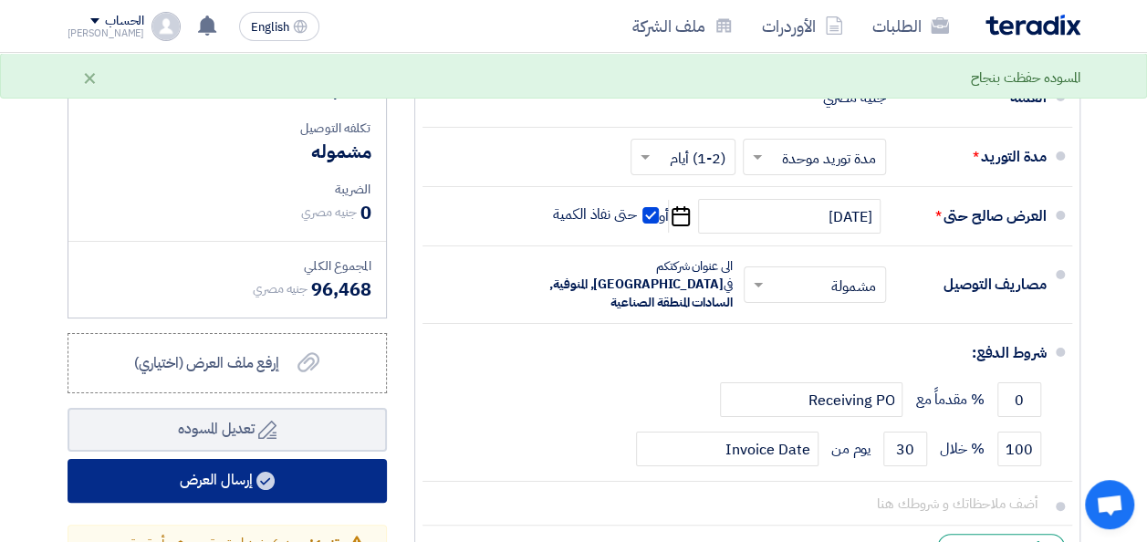
click at [321, 474] on button "إرسال العرض" at bounding box center [227, 481] width 319 height 44
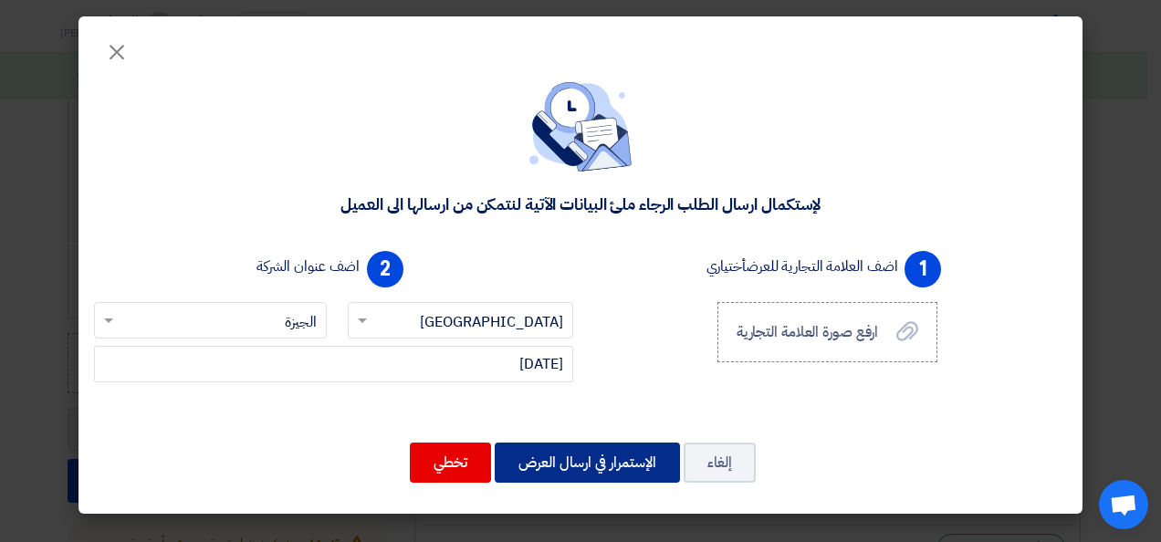
click at [623, 461] on button "الإستمرار في ارسال العرض" at bounding box center [586, 462] width 185 height 40
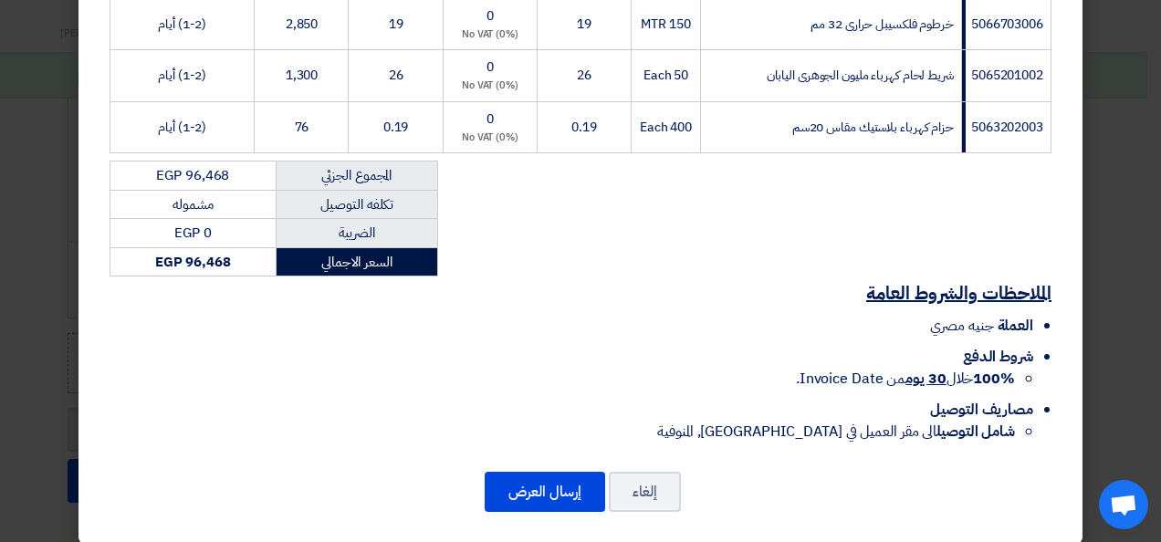
scroll to position [1300, 0]
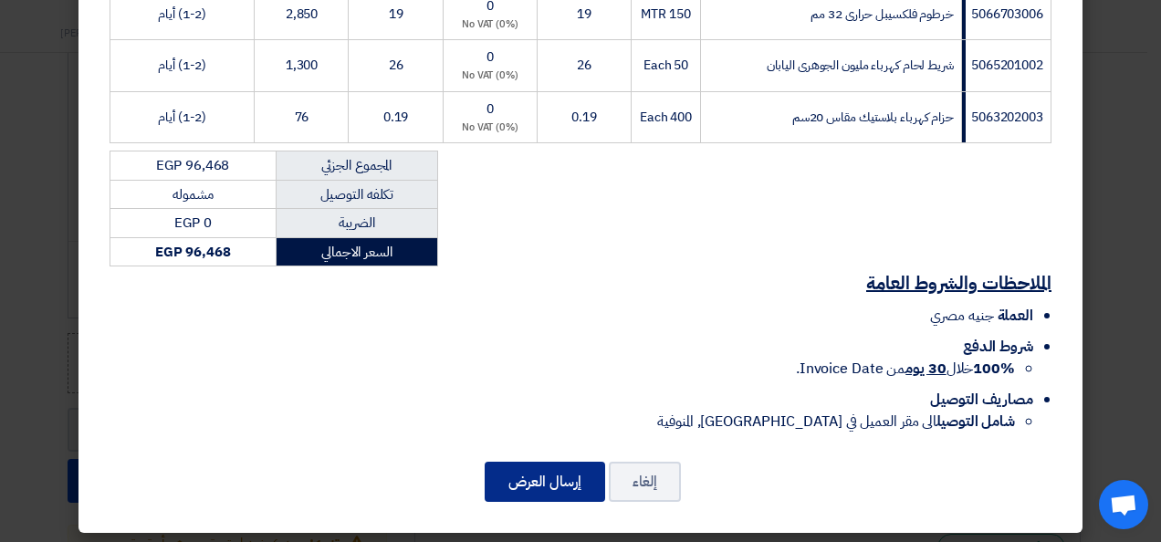
click at [560, 473] on button "إرسال العرض" at bounding box center [544, 482] width 120 height 40
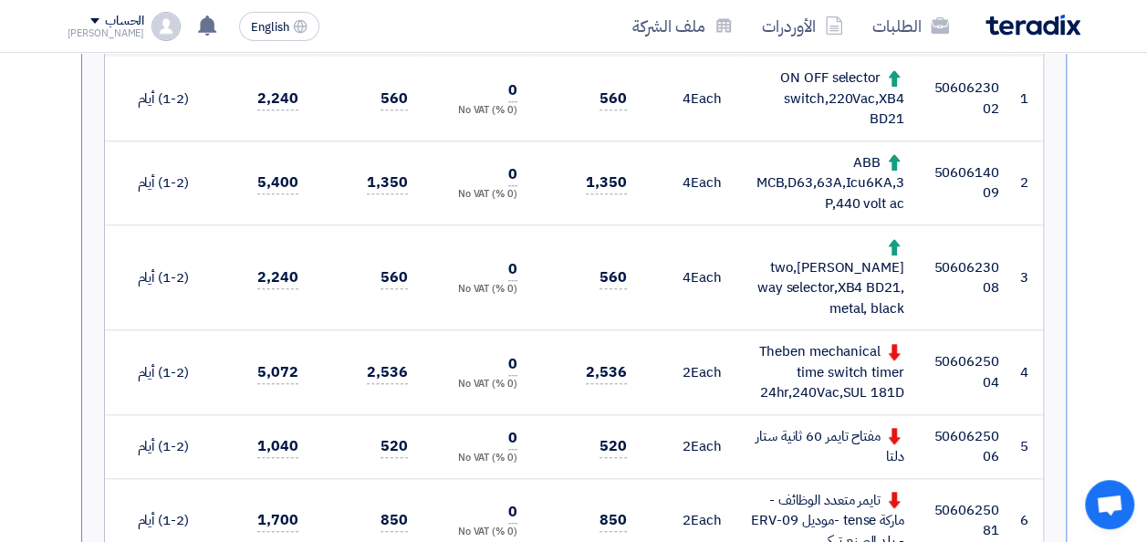
scroll to position [723, 0]
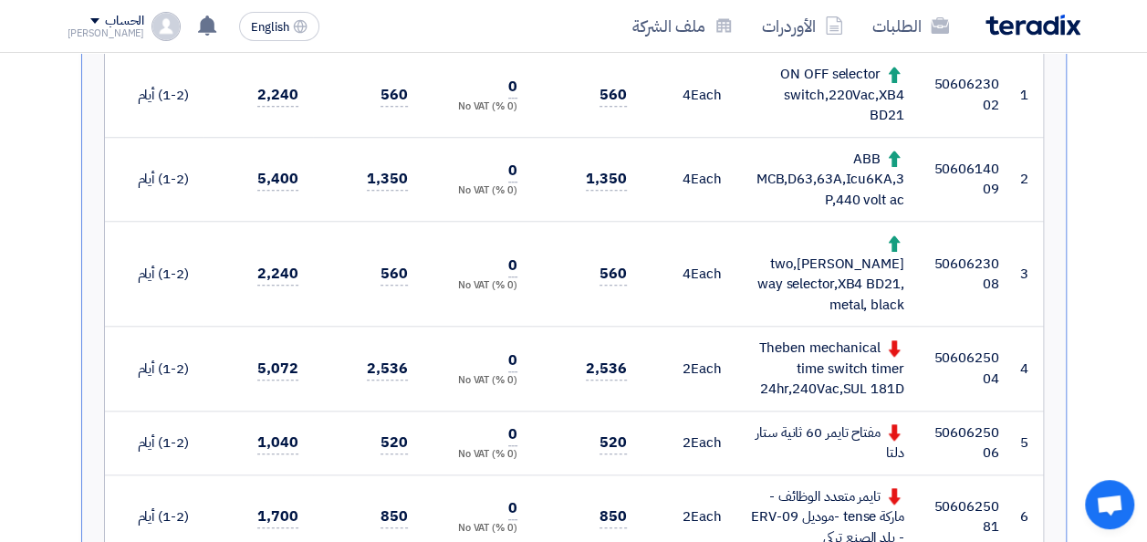
click at [835, 338] on div "Theben mechanical time switch timer 24hr,240Vac,SUL 181D" at bounding box center [827, 369] width 153 height 62
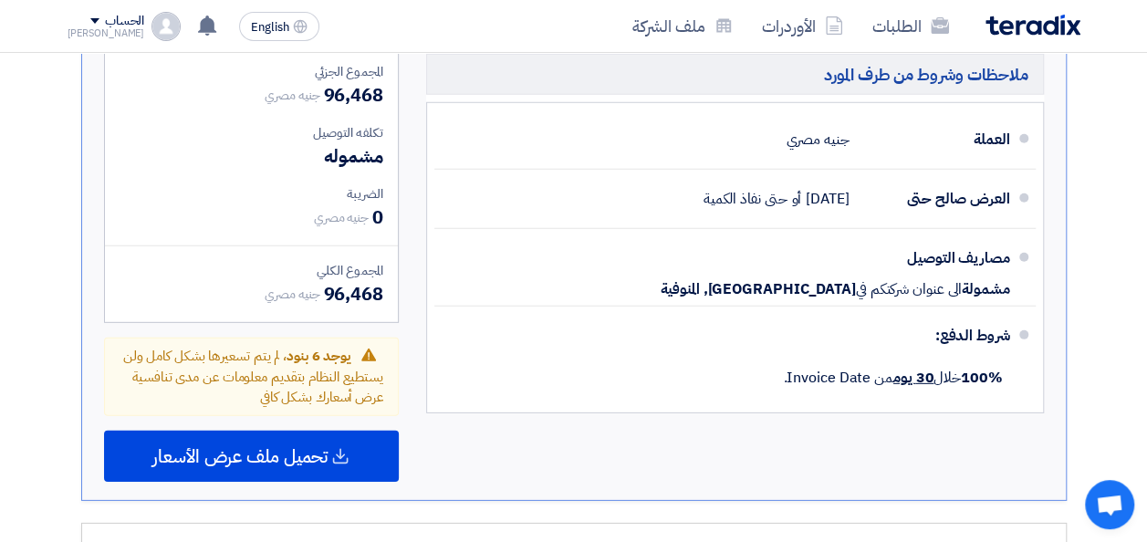
scroll to position [2639, 0]
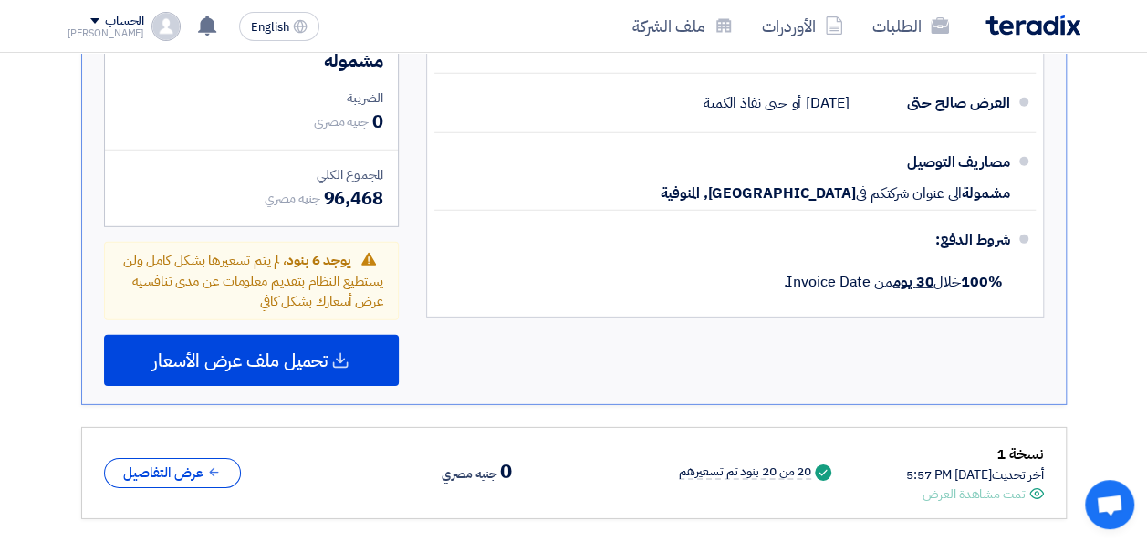
scroll to position [2821, 0]
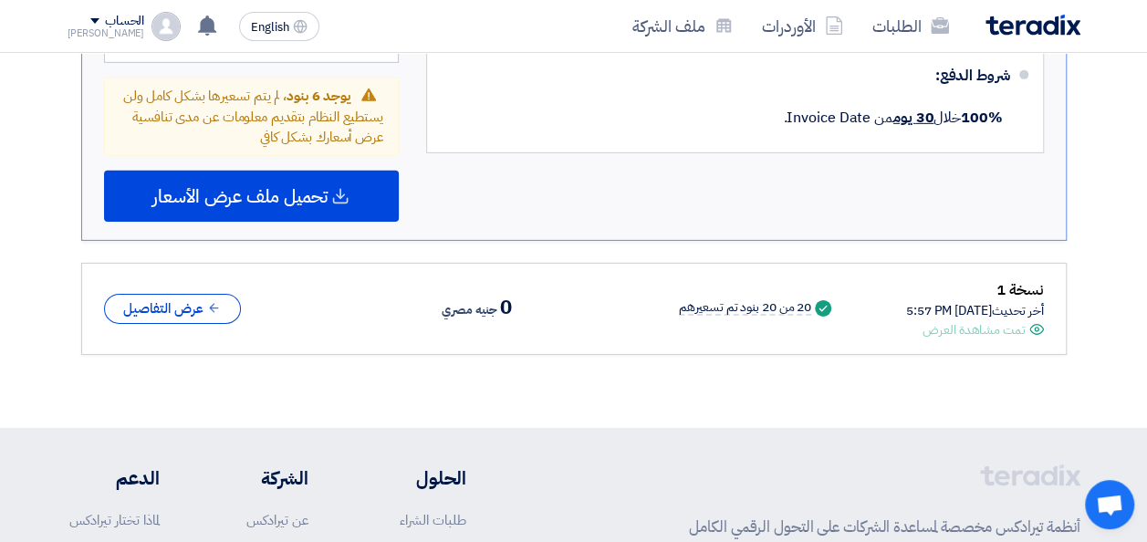
drag, startPoint x: 781, startPoint y: 281, endPoint x: 706, endPoint y: 277, distance: 74.9
click at [781, 298] on div "Success 20 من 20 بنود تم تسعيرهم" at bounding box center [716, 308] width 237 height 20
click at [987, 320] on div "تمت مشاهدة العرض" at bounding box center [973, 329] width 102 height 19
click at [1007, 278] on div "نسخة 1" at bounding box center [975, 290] width 138 height 24
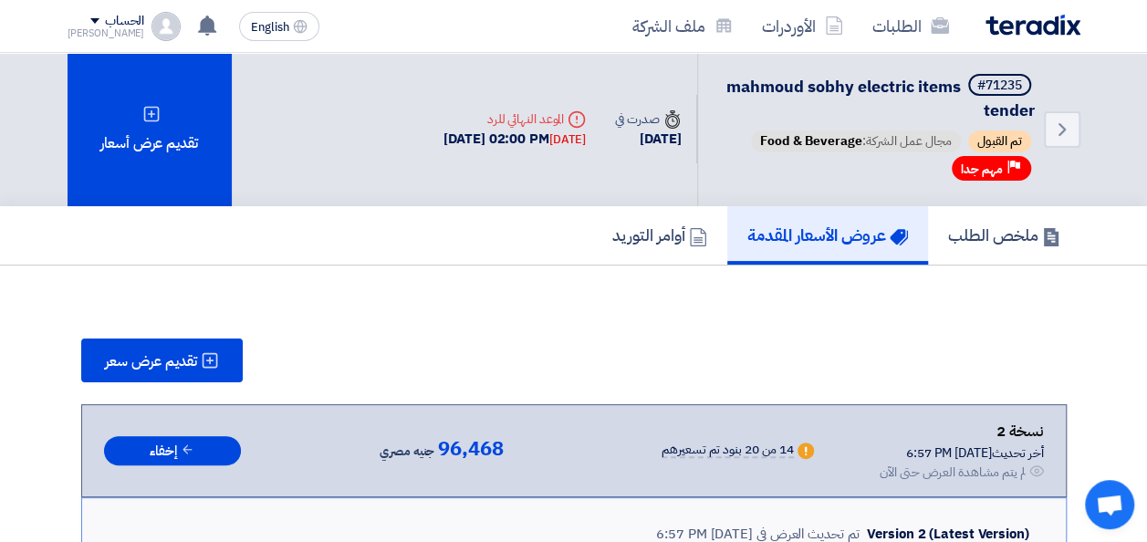
scroll to position [0, 0]
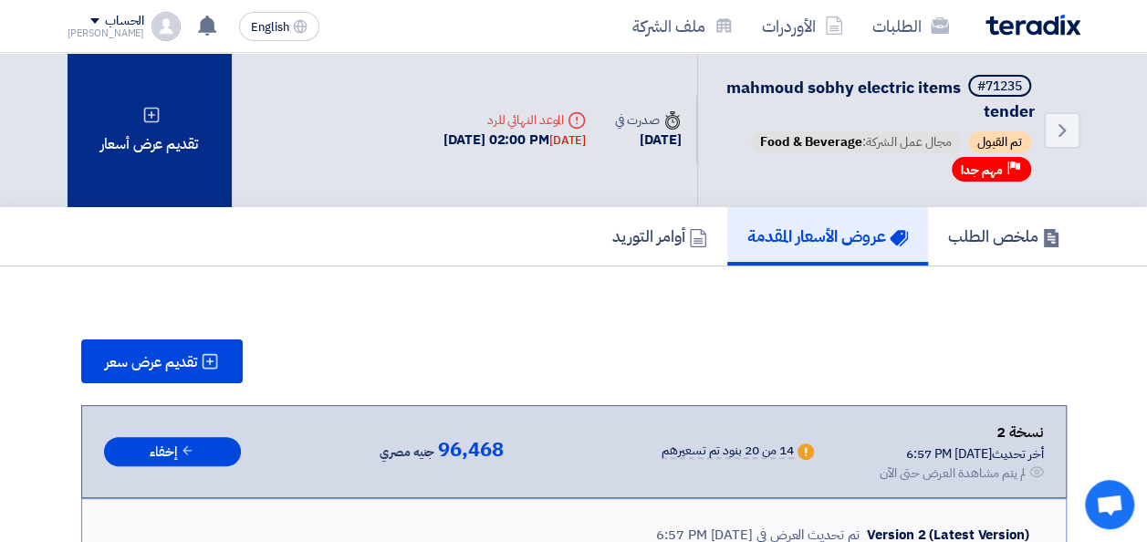
click at [188, 130] on div "تقديم عرض أسعار" at bounding box center [150, 130] width 164 height 154
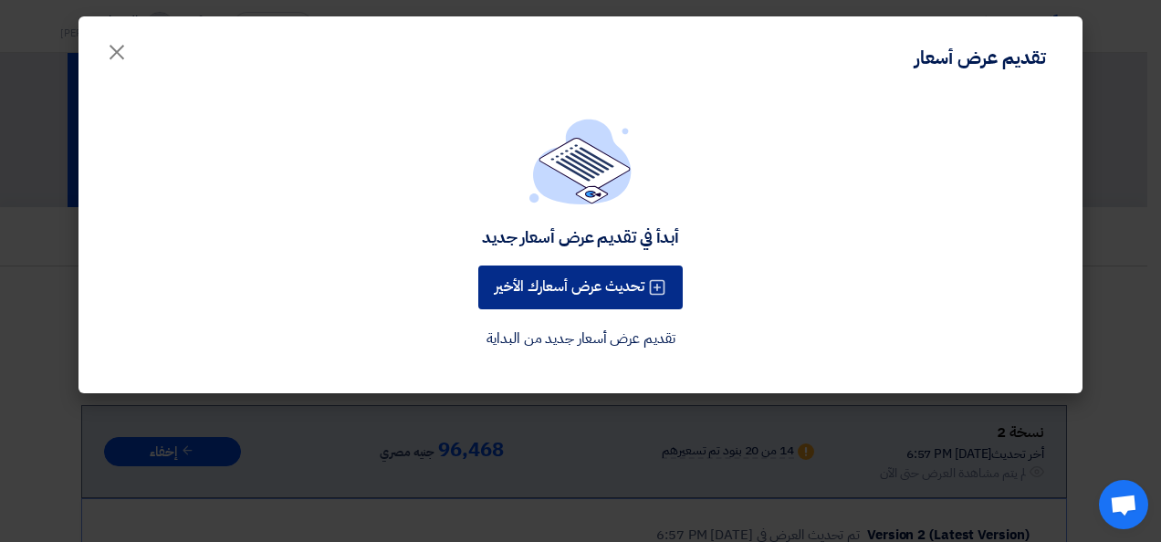
click at [555, 279] on button "تحديث عرض أسعارك الأخير" at bounding box center [580, 287] width 204 height 44
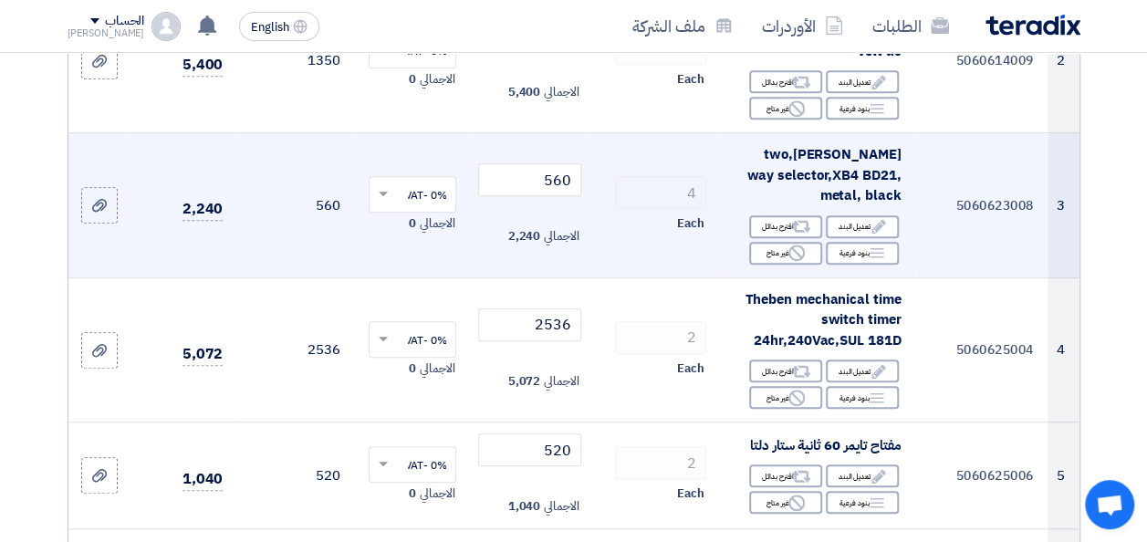
scroll to position [547, 0]
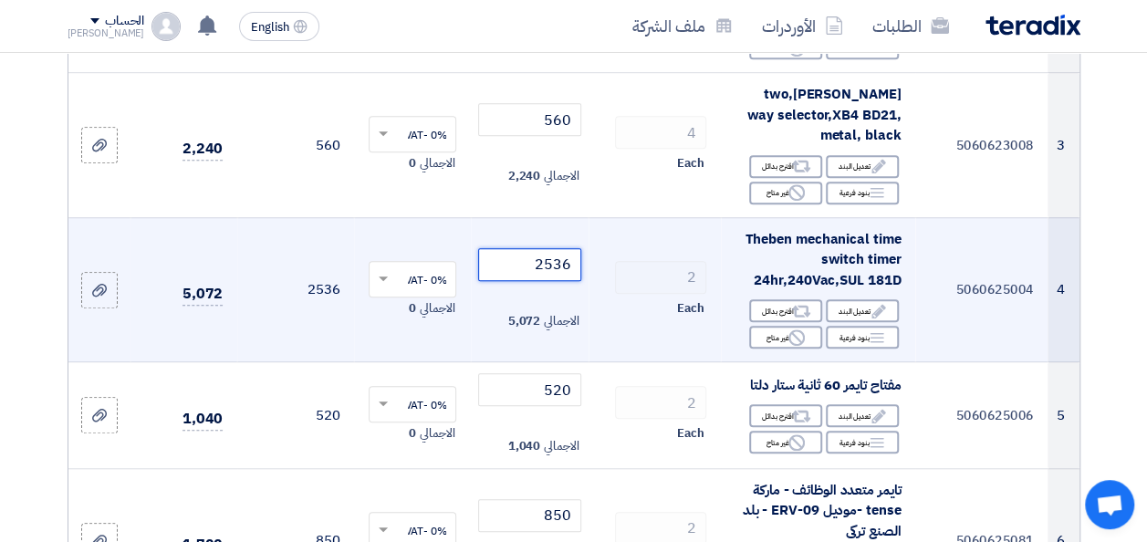
click at [542, 281] on input "2536" at bounding box center [529, 264] width 102 height 33
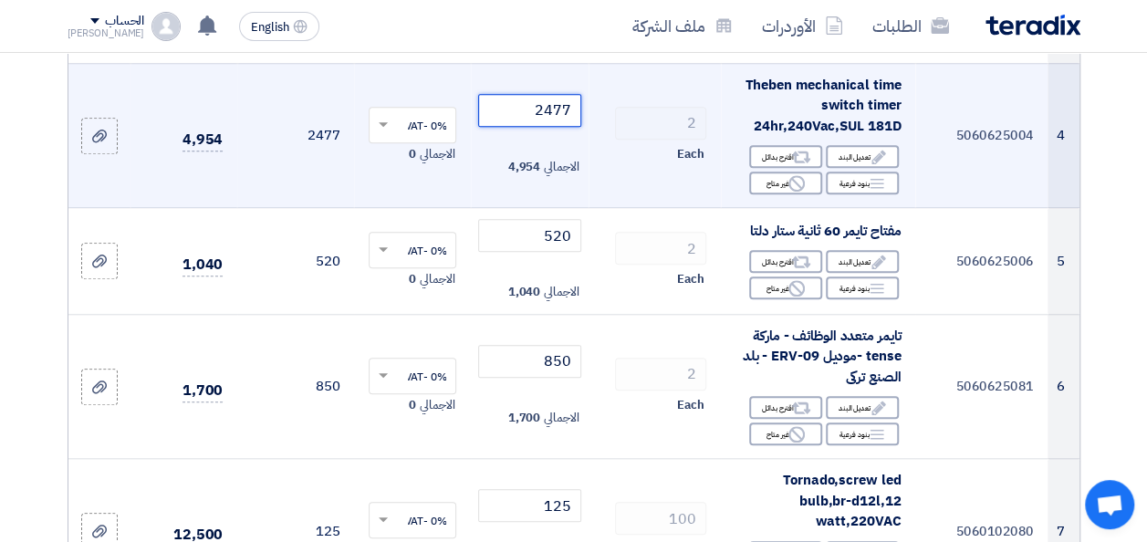
scroll to position [730, 0]
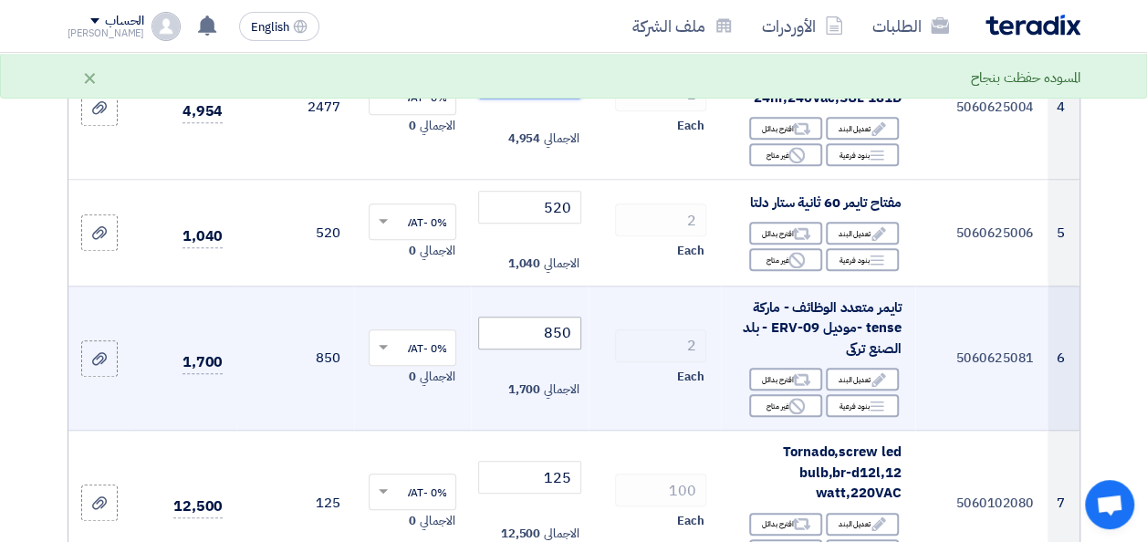
type input "2477"
click at [526, 349] on input "850" at bounding box center [529, 333] width 102 height 33
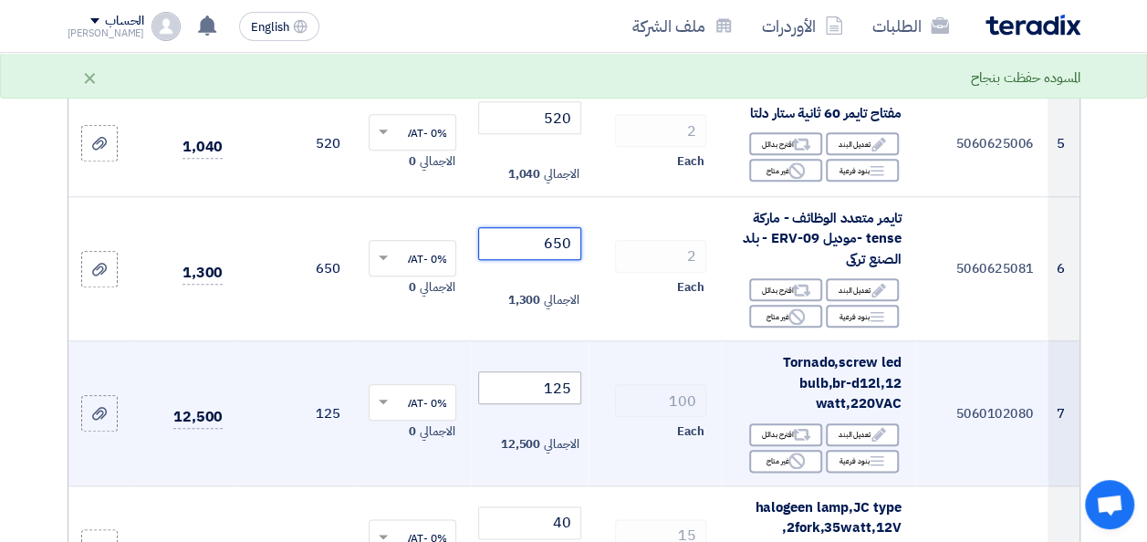
scroll to position [821, 0]
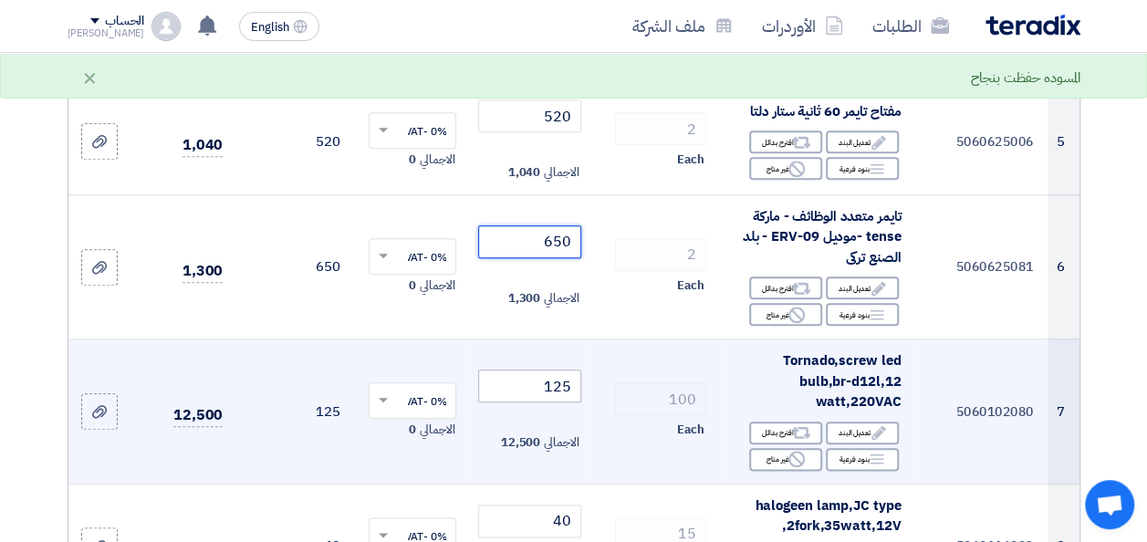
type input "650"
click at [538, 402] on input "125" at bounding box center [529, 386] width 102 height 33
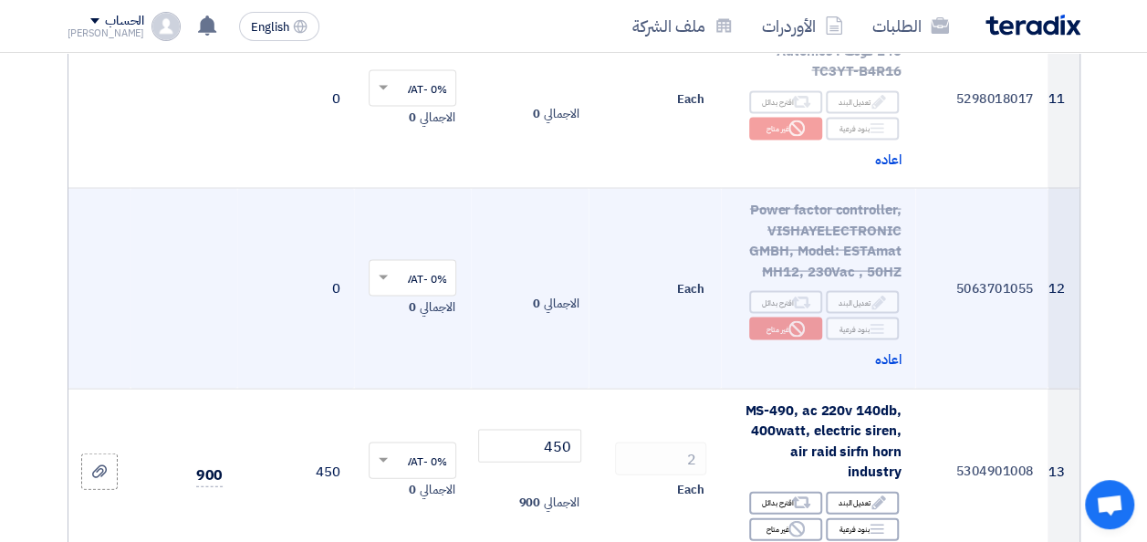
scroll to position [1733, 0]
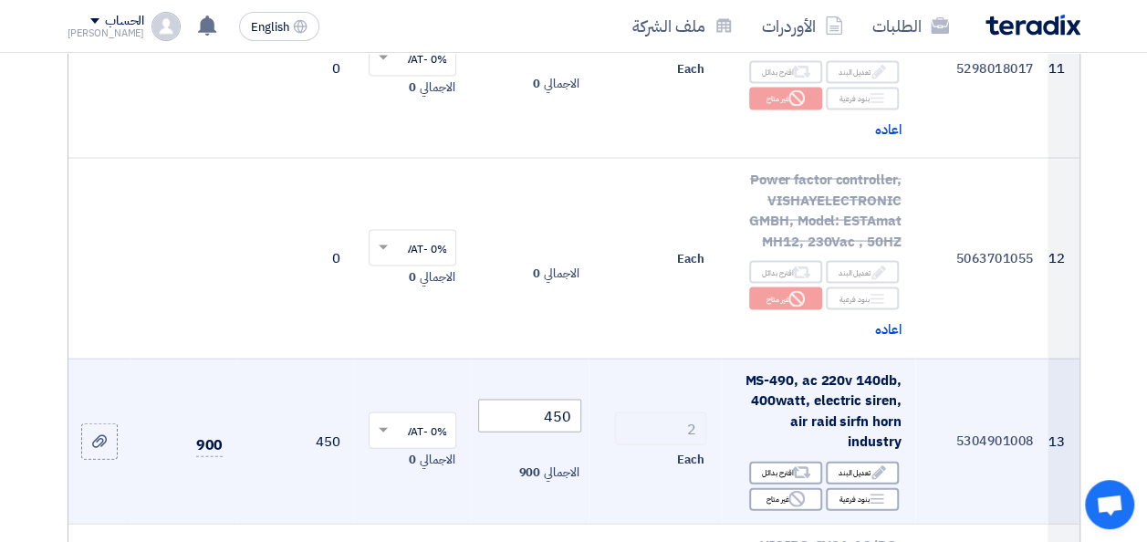
type input "120"
click at [577, 414] on input "450" at bounding box center [529, 416] width 102 height 33
type input "7"
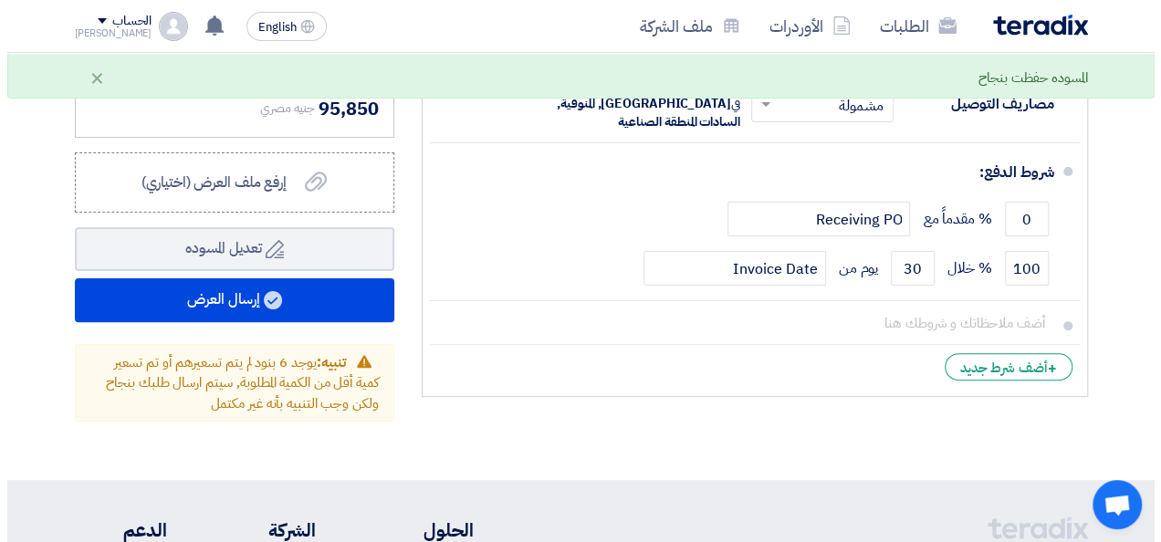
scroll to position [3558, 0]
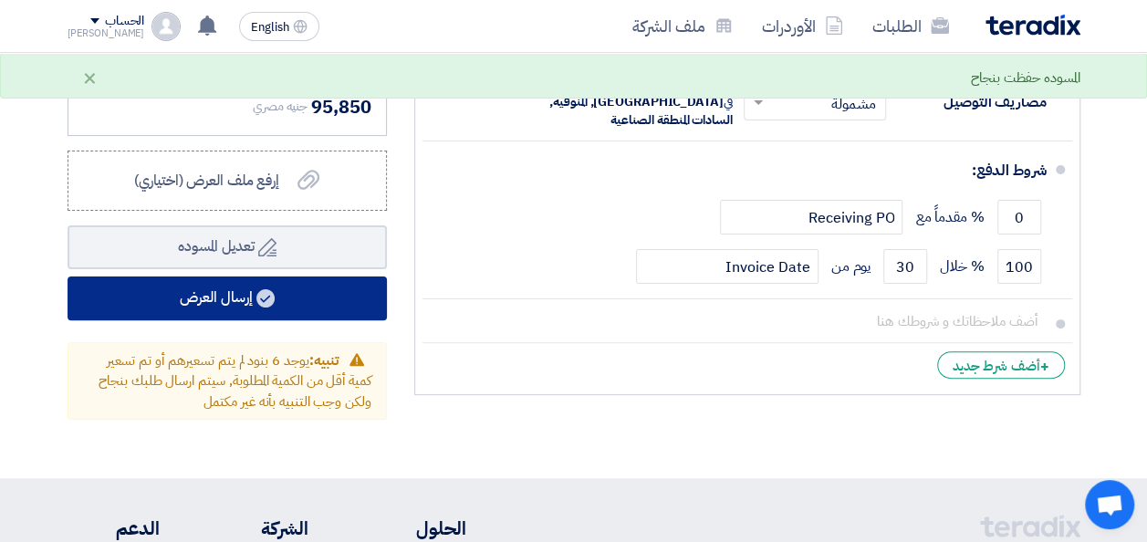
type input "650"
click at [263, 294] on button "إرسال العرض" at bounding box center [227, 298] width 319 height 44
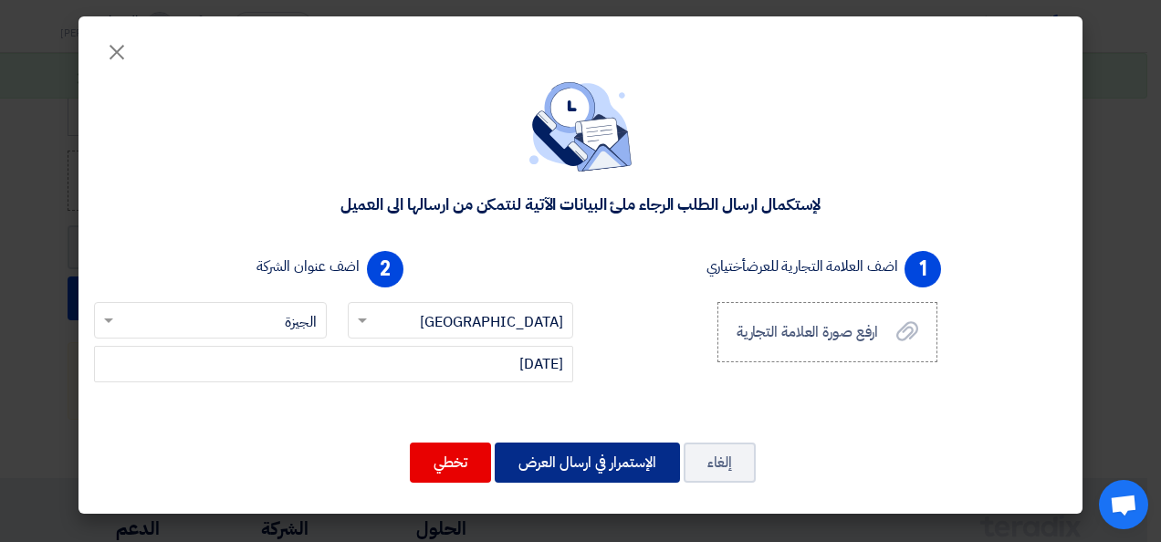
click at [567, 466] on button "الإستمرار في ارسال العرض" at bounding box center [586, 462] width 185 height 40
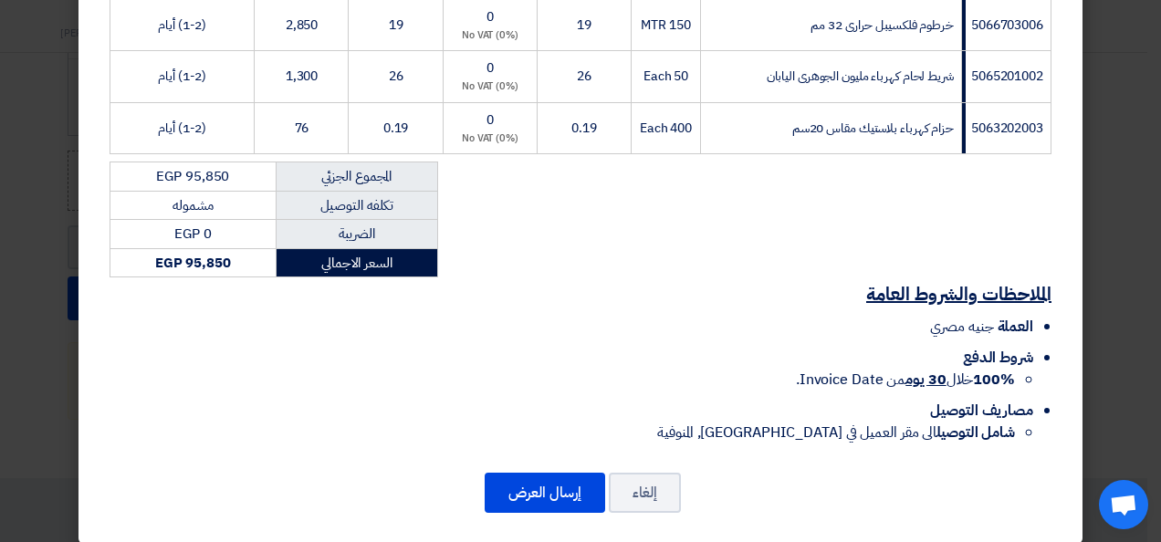
scroll to position [1300, 0]
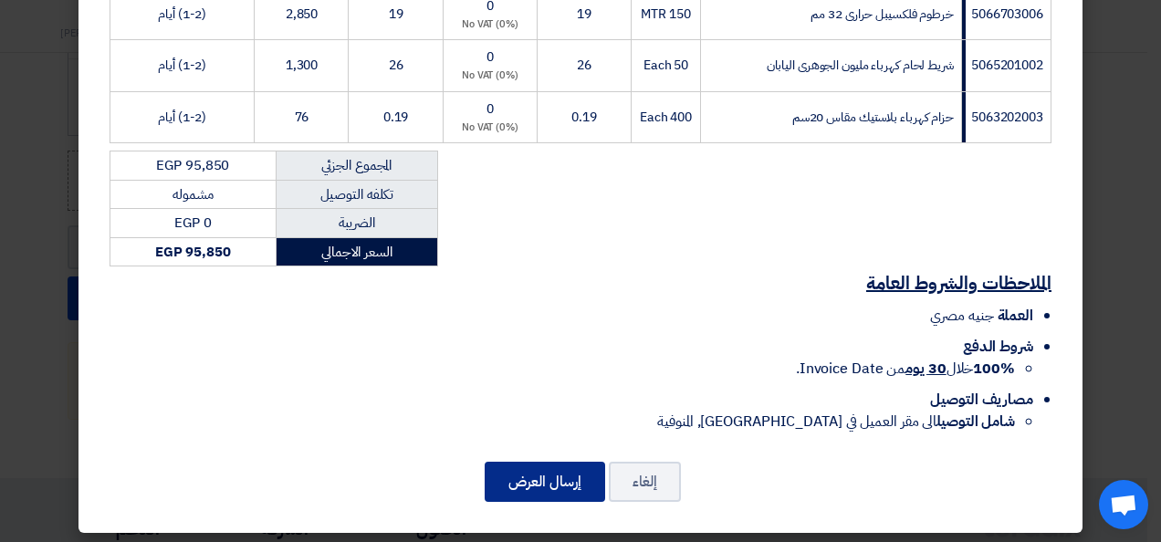
click at [570, 470] on button "إرسال العرض" at bounding box center [544, 482] width 120 height 40
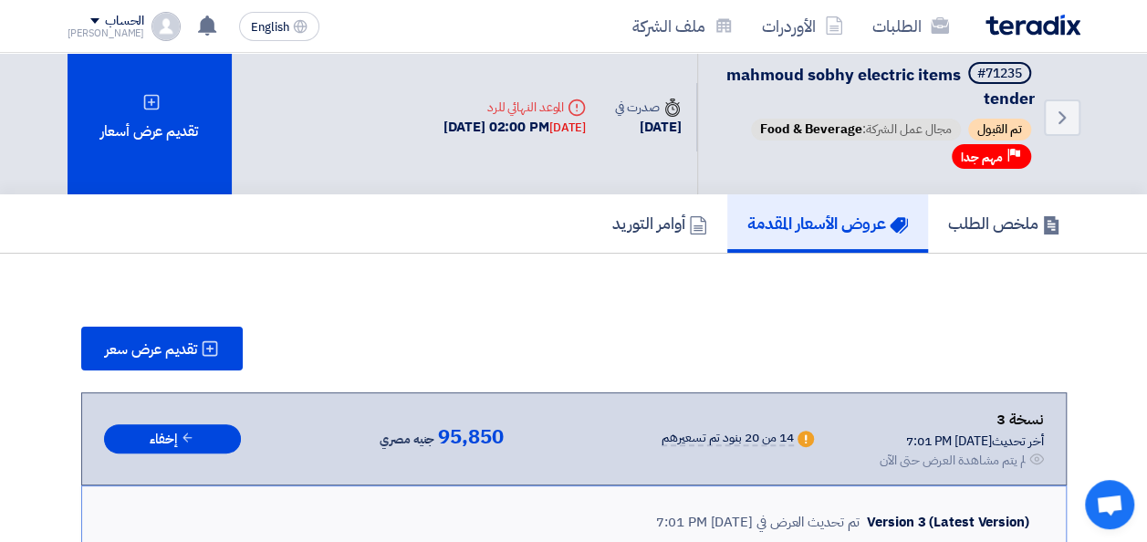
scroll to position [0, 0]
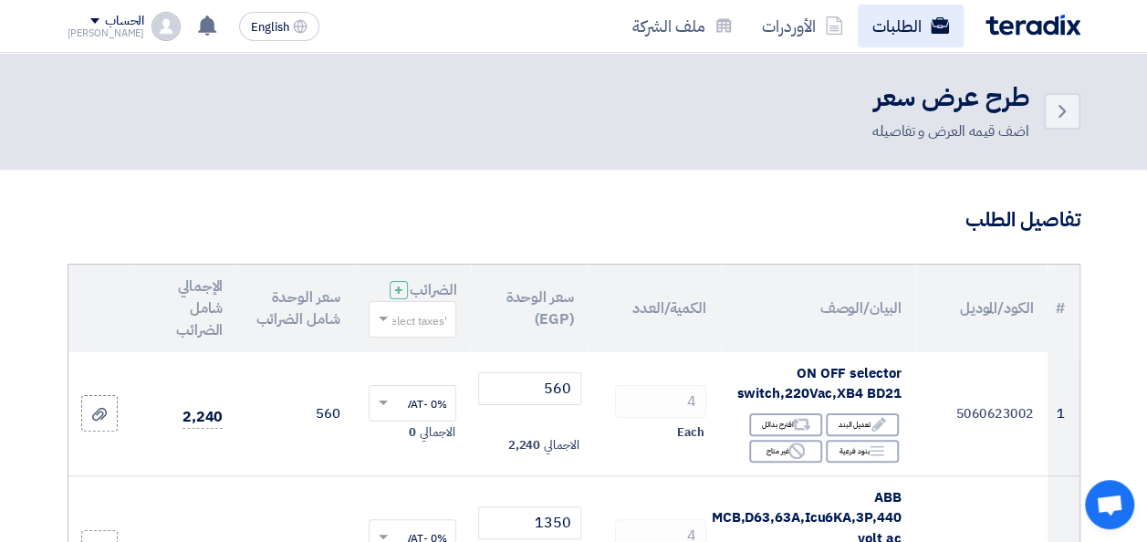
click at [874, 14] on link "الطلبات" at bounding box center [911, 26] width 106 height 43
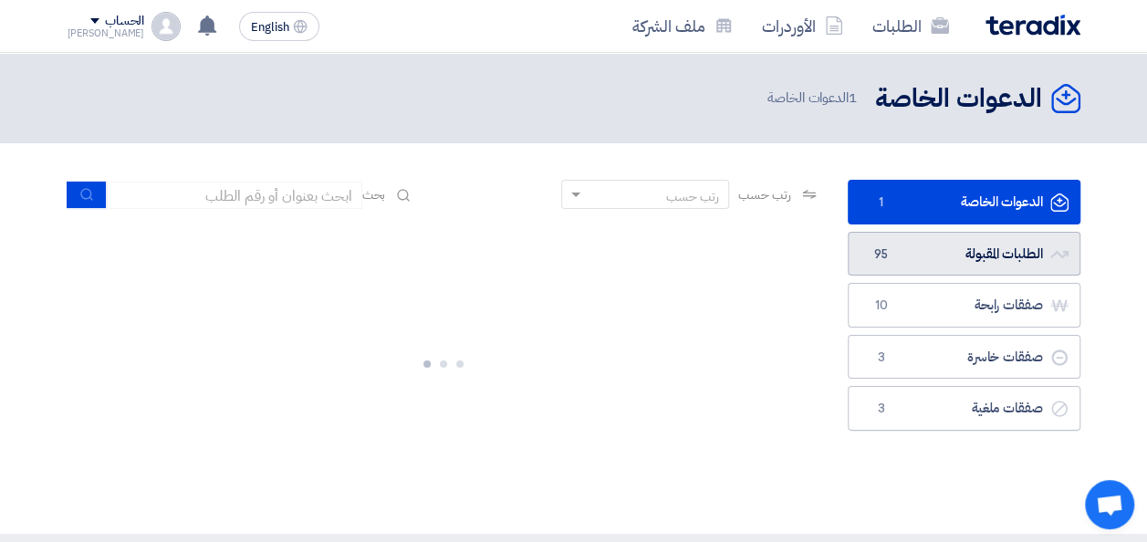
click at [915, 245] on link "الطلبات المقبولة الطلبات المقبولة 95" at bounding box center [964, 254] width 233 height 45
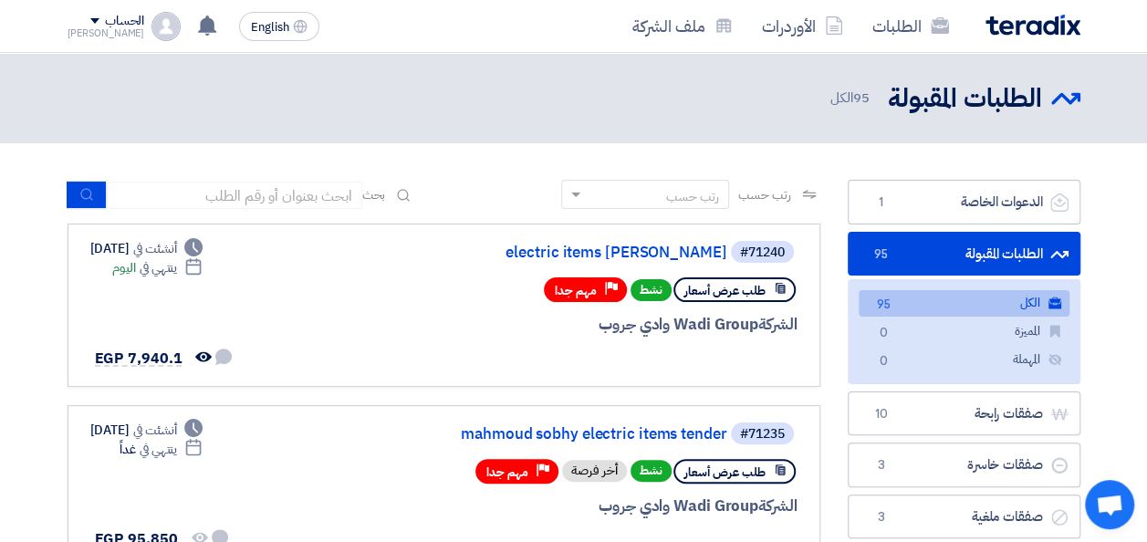
click at [959, 308] on link "الكل الكل 95" at bounding box center [964, 303] width 211 height 26
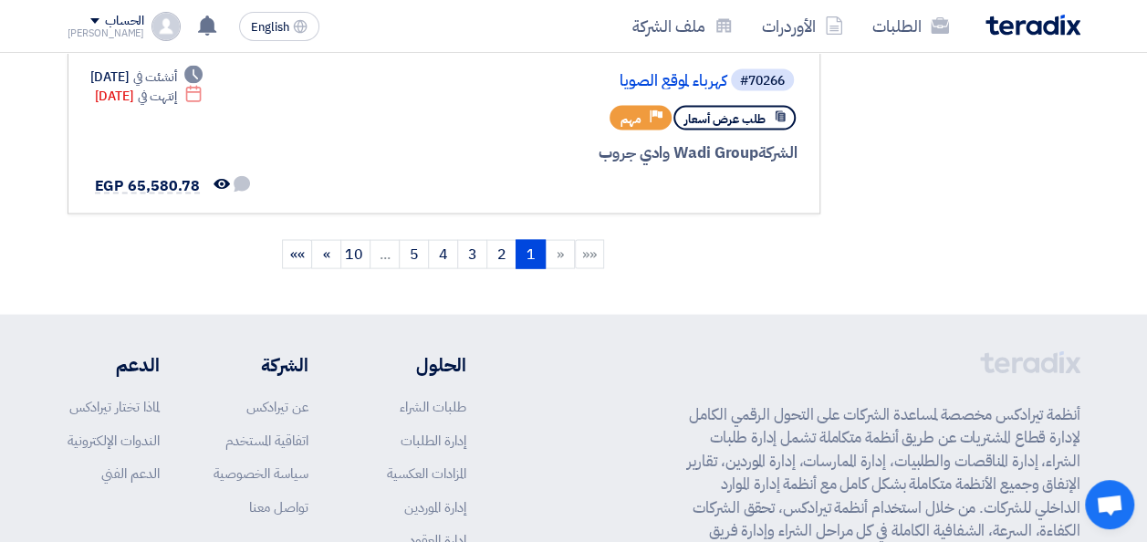
scroll to position [1983, 0]
